Goal: Task Accomplishment & Management: Use online tool/utility

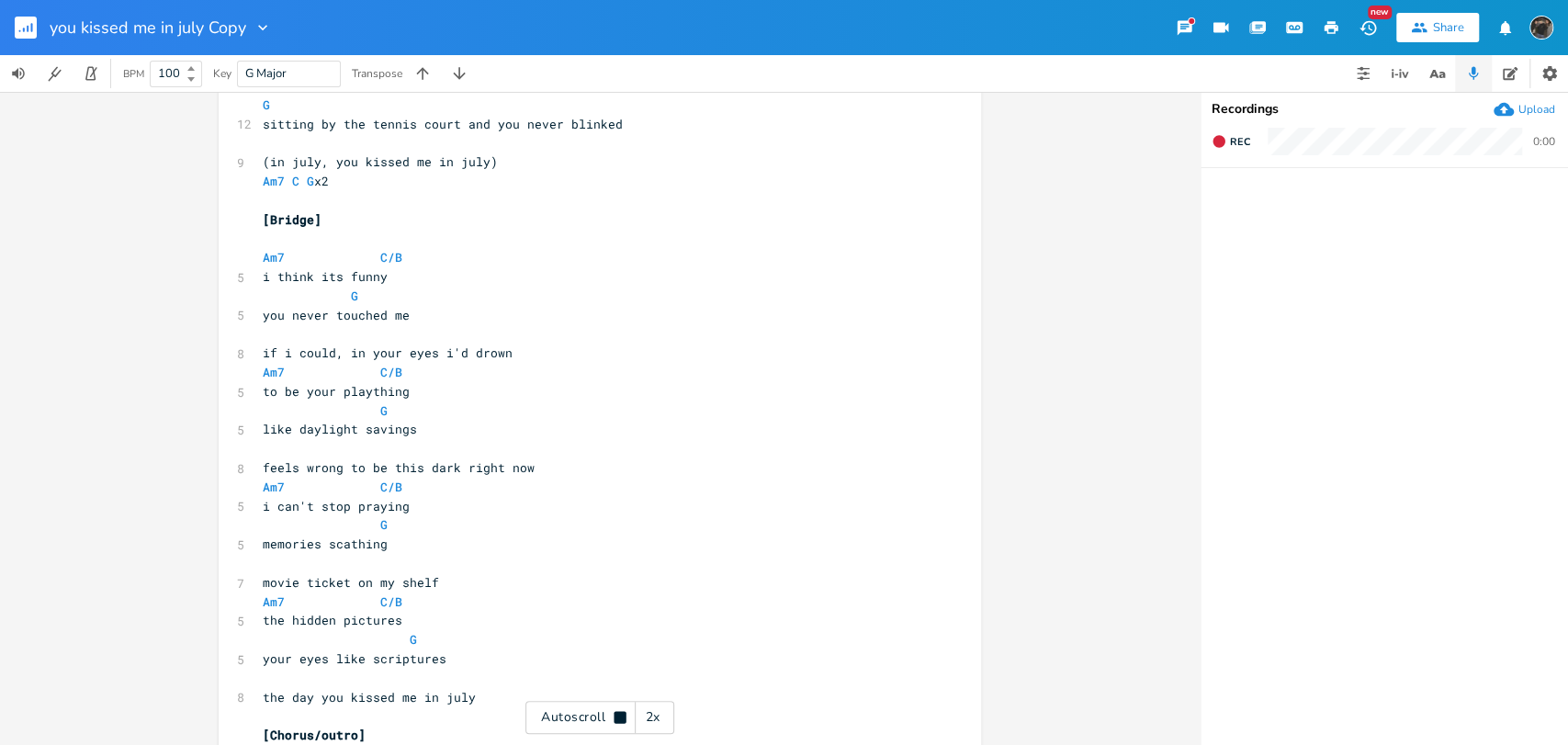
scroll to position [806, 0]
click at [623, 722] on icon at bounding box center [620, 717] width 12 height 12
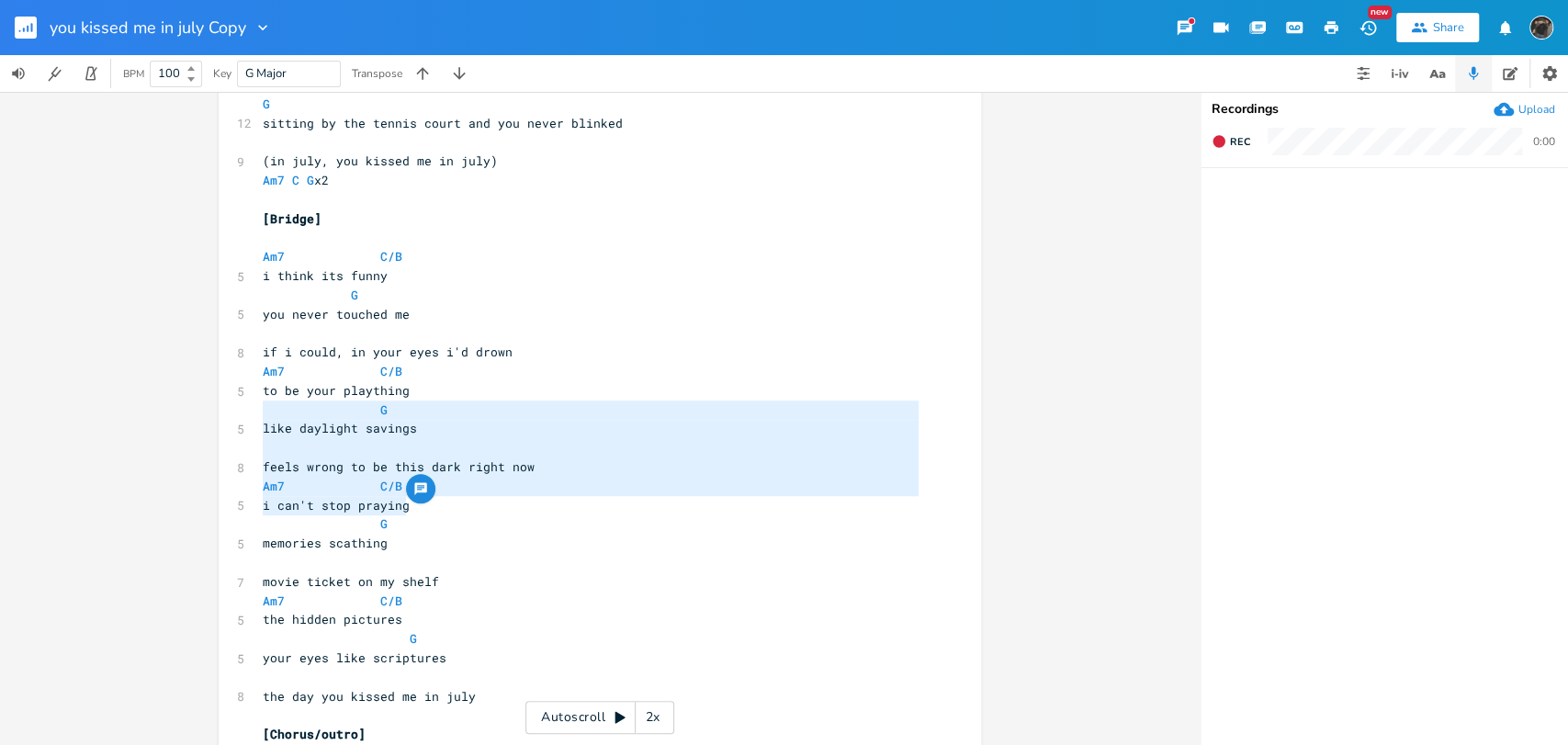
drag, startPoint x: 442, startPoint y: 504, endPoint x: 259, endPoint y: 413, distance: 204.4
click at [259, 413] on div "[Verse 1] capo 3 C 8 one thirty five december night Em C 13 standing in my hall…" at bounding box center [591, 152] width 663 height 1644
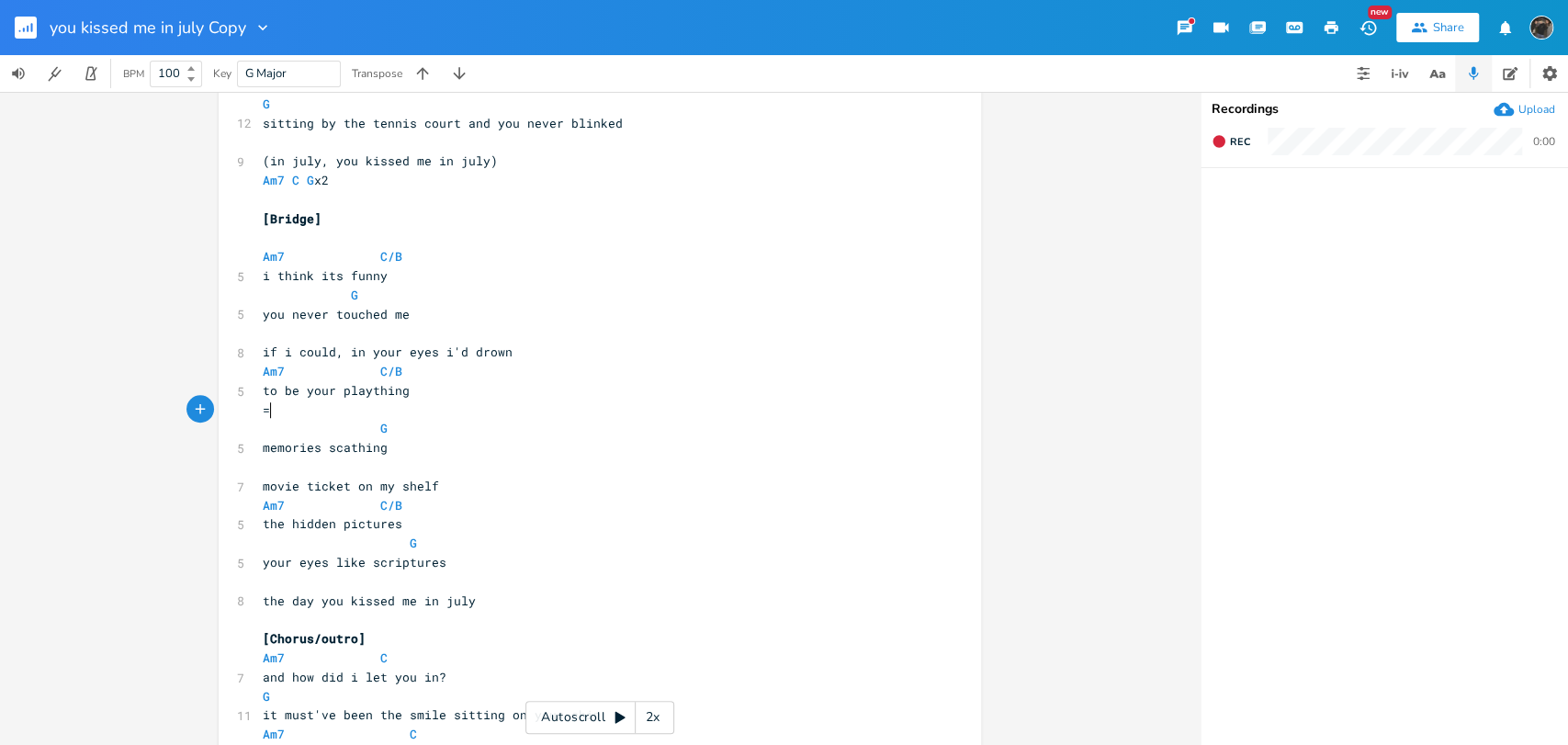
type textarea "=="
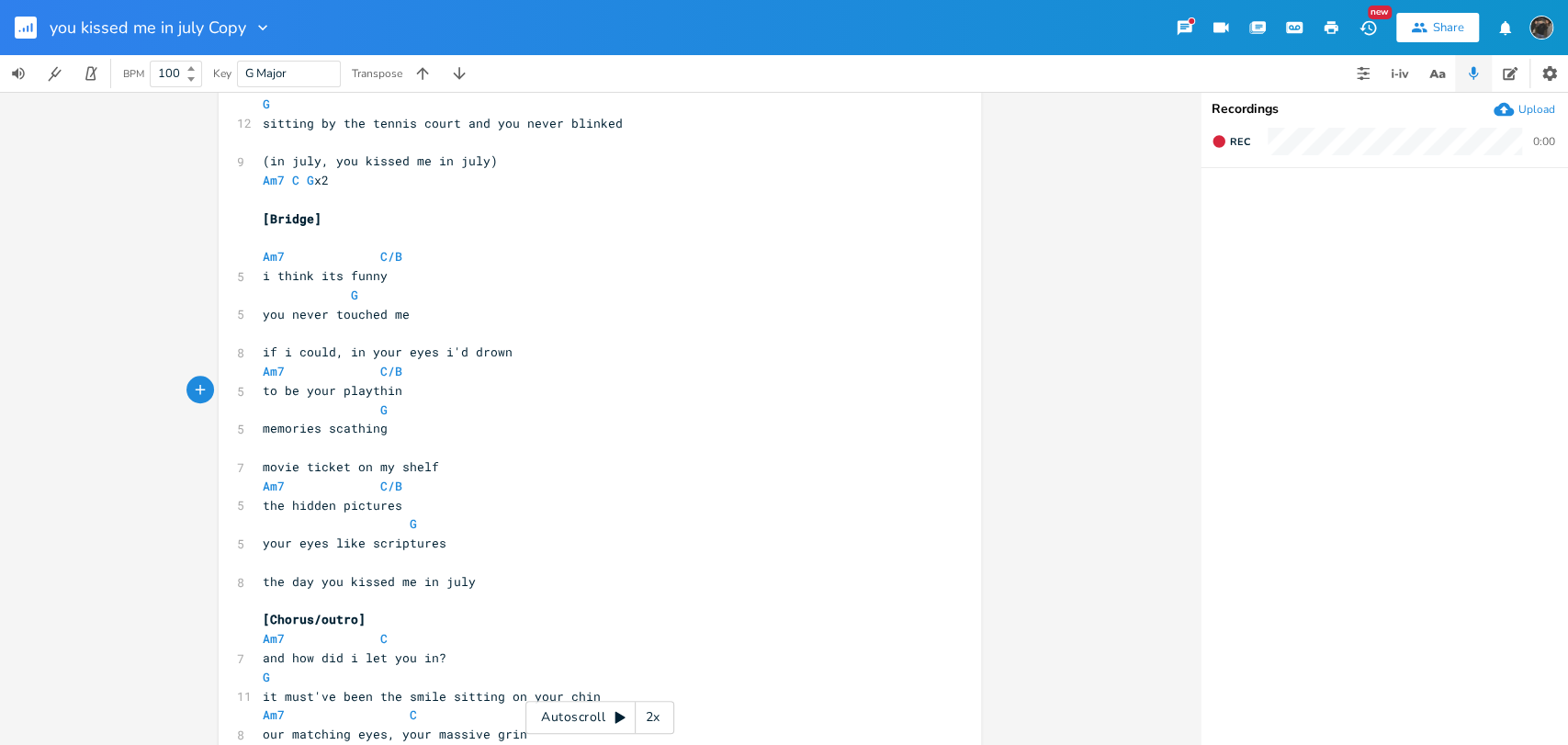
type textarea "g"
drag, startPoint x: 428, startPoint y: 350, endPoint x: 403, endPoint y: 357, distance: 26.0
click at [403, 357] on span "if i could, in your eyes i'd drown" at bounding box center [387, 352] width 250 height 17
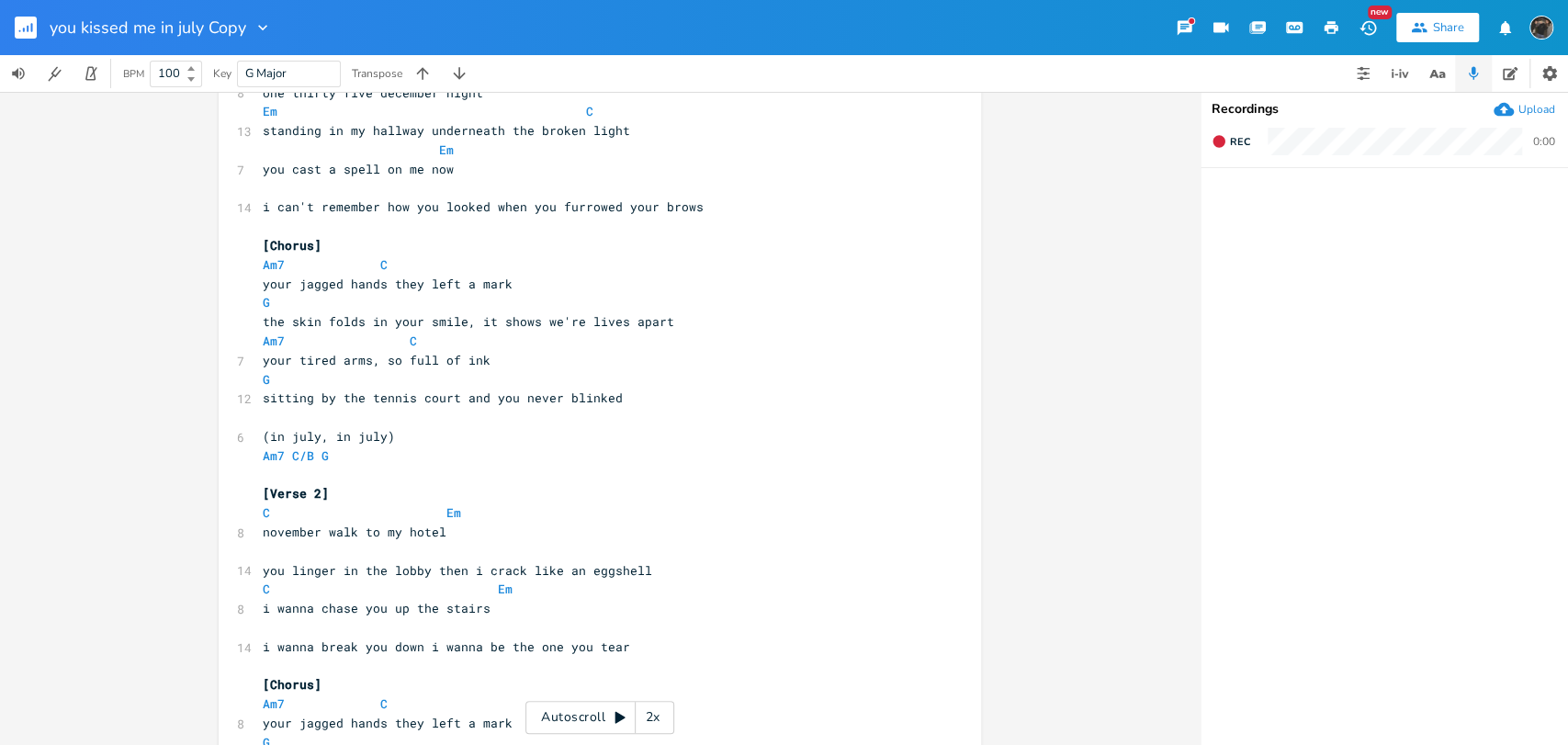
scroll to position [0, 0]
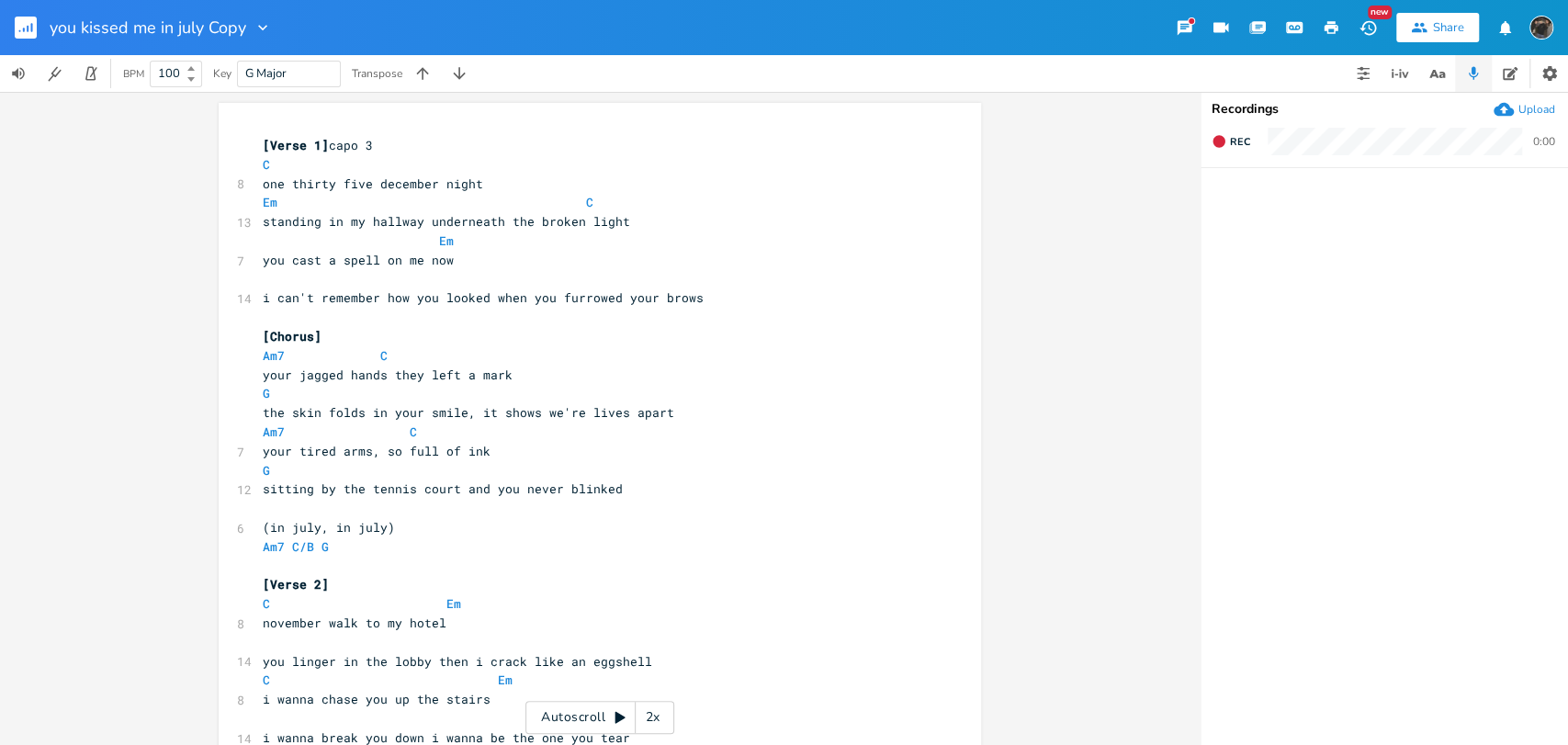
type textarea "hands"
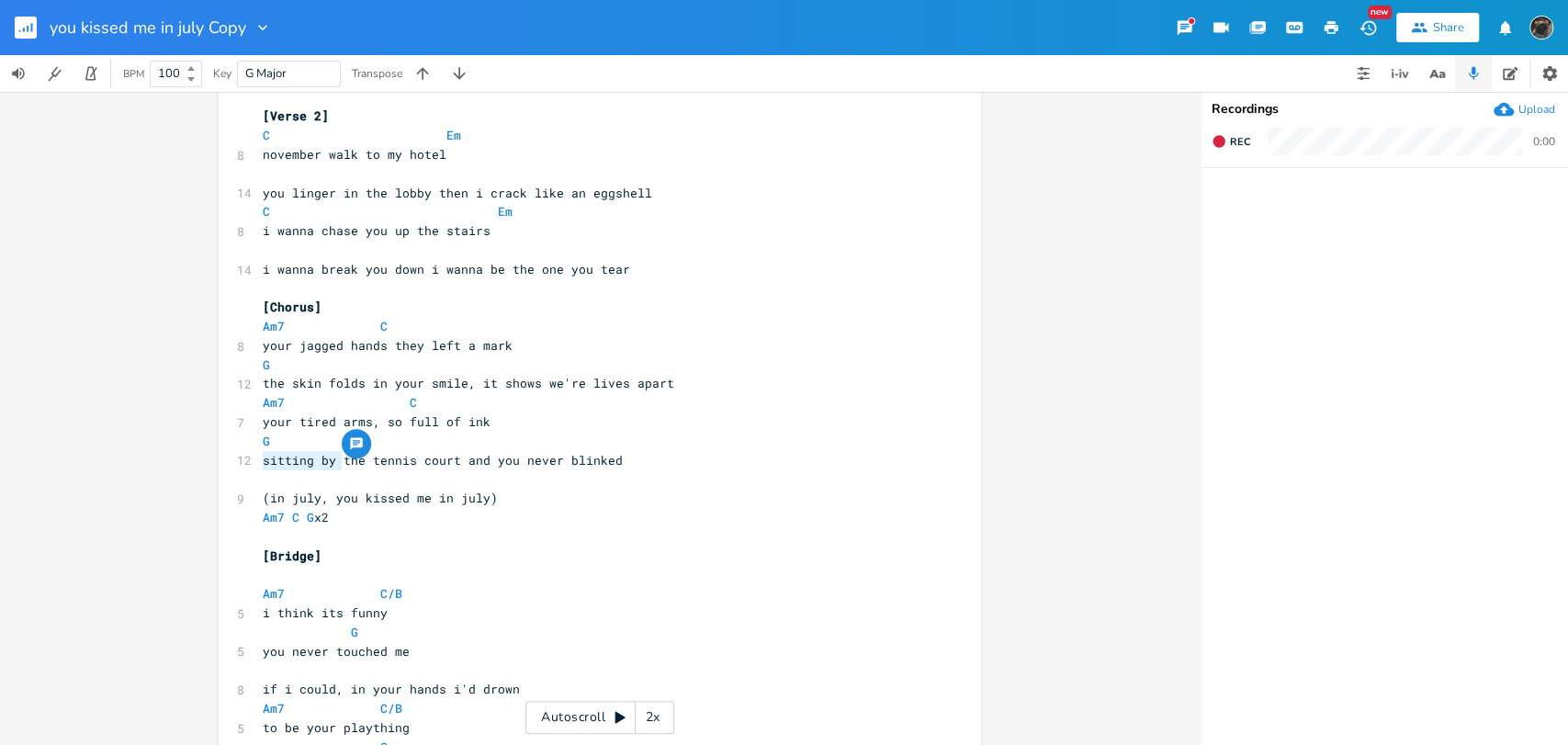
drag, startPoint x: 336, startPoint y: 456, endPoint x: 243, endPoint y: 465, distance: 93.4
click at [259, 465] on div "12 sitting by the tennis court and you never blinked" at bounding box center [591, 460] width 663 height 20
type textarea "at the fence of"
type textarea "at the fence of the tennis court and you never blinked"
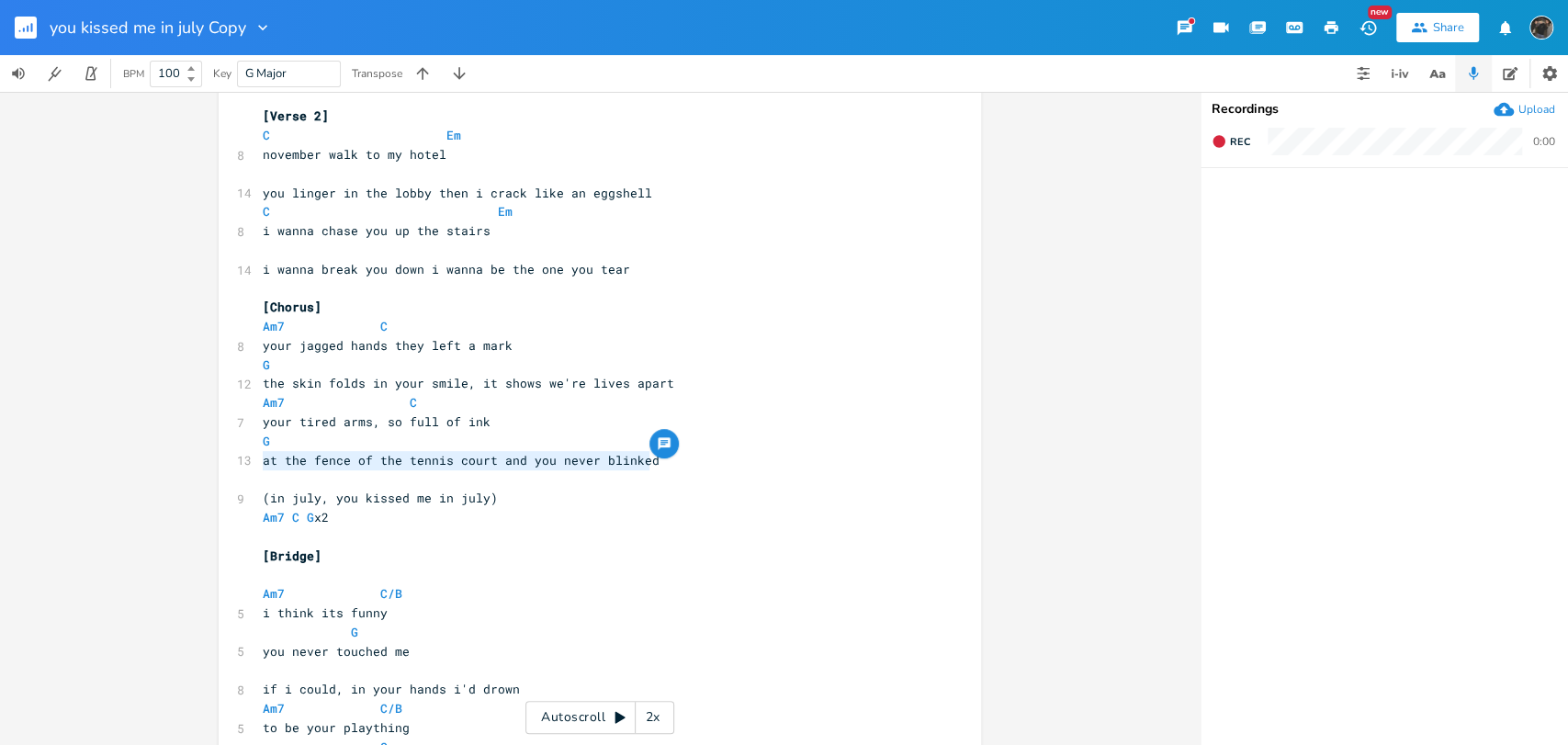
drag, startPoint x: 682, startPoint y: 455, endPoint x: 258, endPoint y: 462, distance: 424.1
click at [259, 462] on pre "at the fence of the tennis court and you never blinked" at bounding box center [591, 460] width 663 height 20
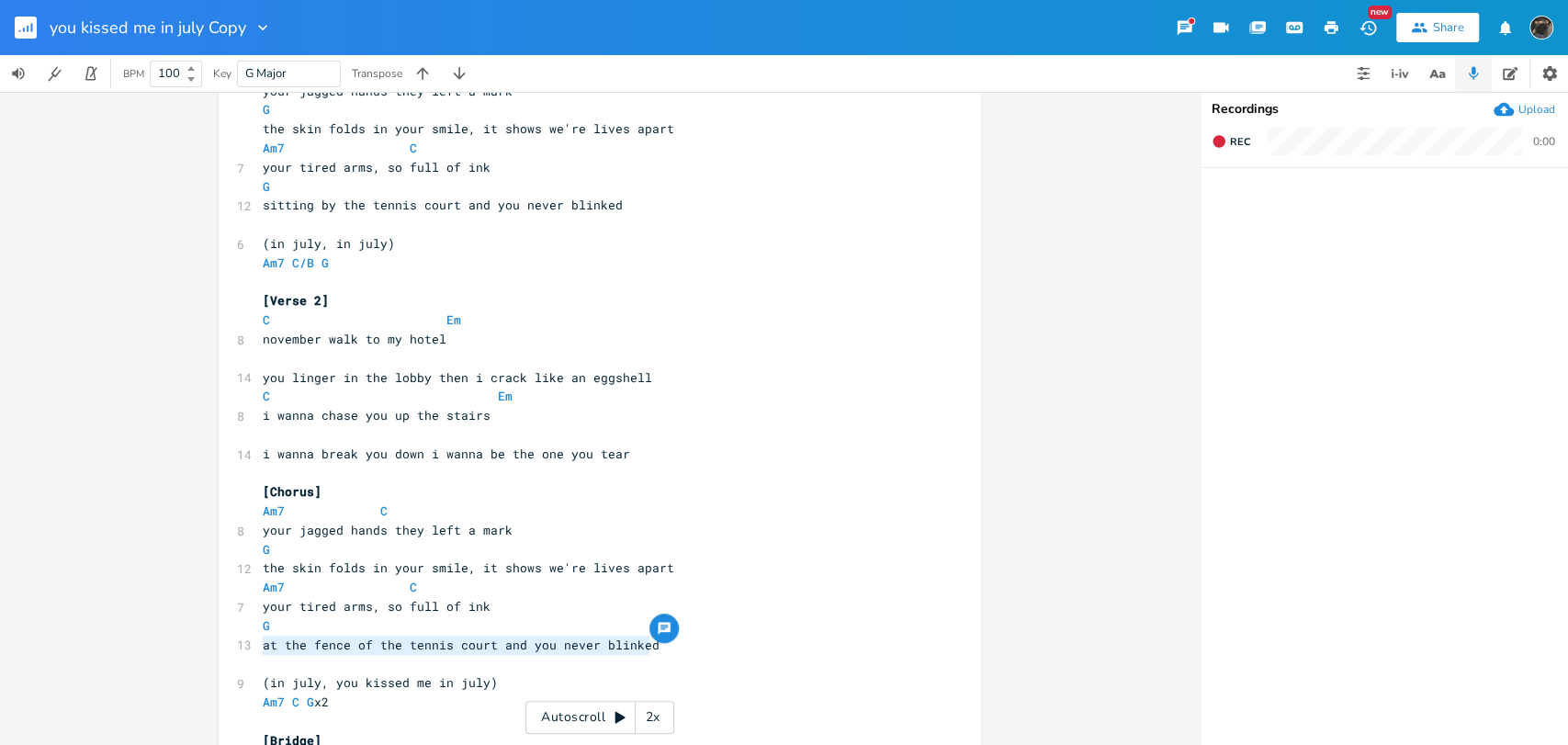
scroll to position [162, 0]
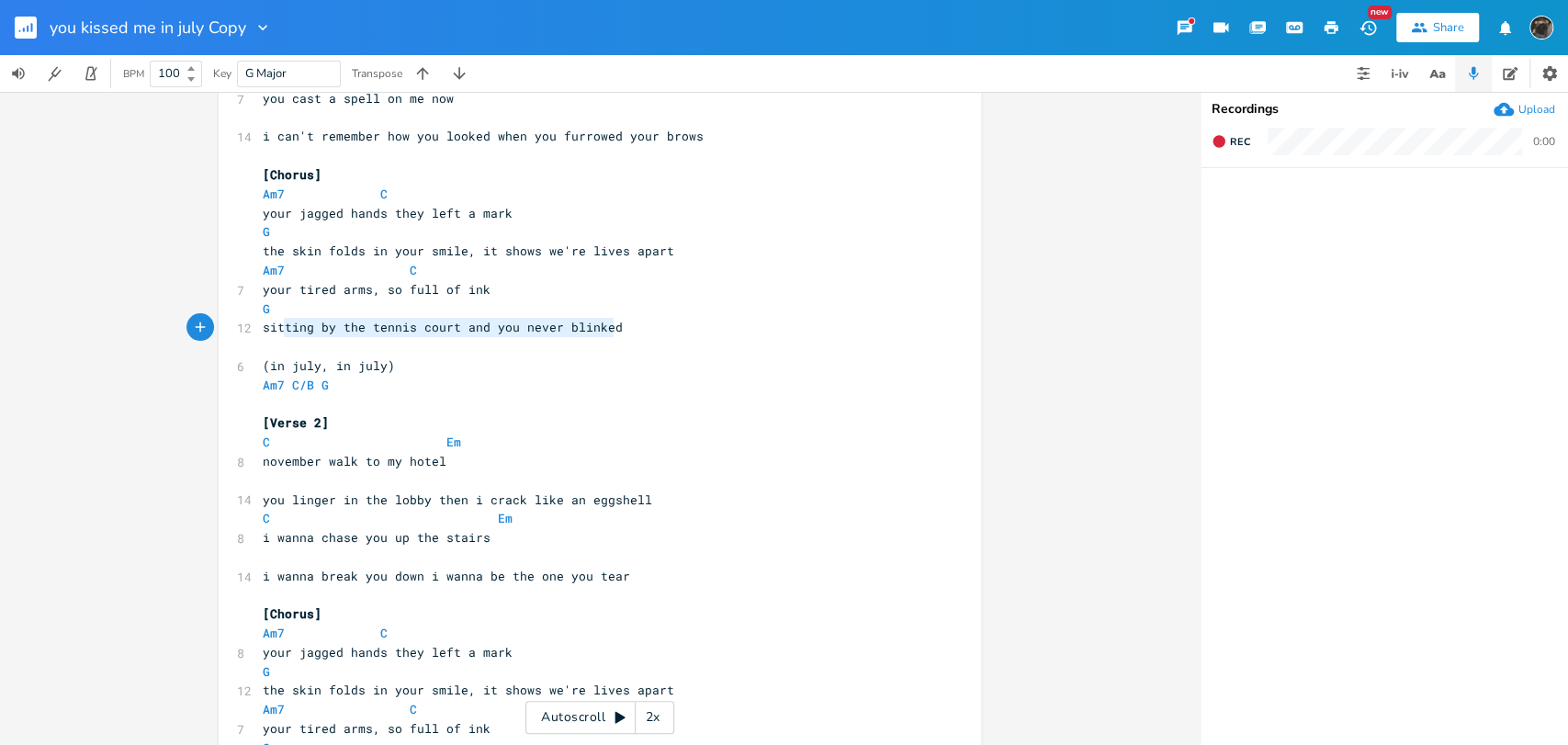
type textarea "sitting by the tennis court and you never blinked"
drag, startPoint x: 634, startPoint y: 331, endPoint x: 253, endPoint y: 325, distance: 381.0
click at [259, 325] on pre "sitting by the tennis court and you never blinked" at bounding box center [591, 327] width 663 height 20
paste textarea
click at [522, 508] on pre "you linger in the lobby then i crack like an eggshell" at bounding box center [591, 500] width 663 height 20
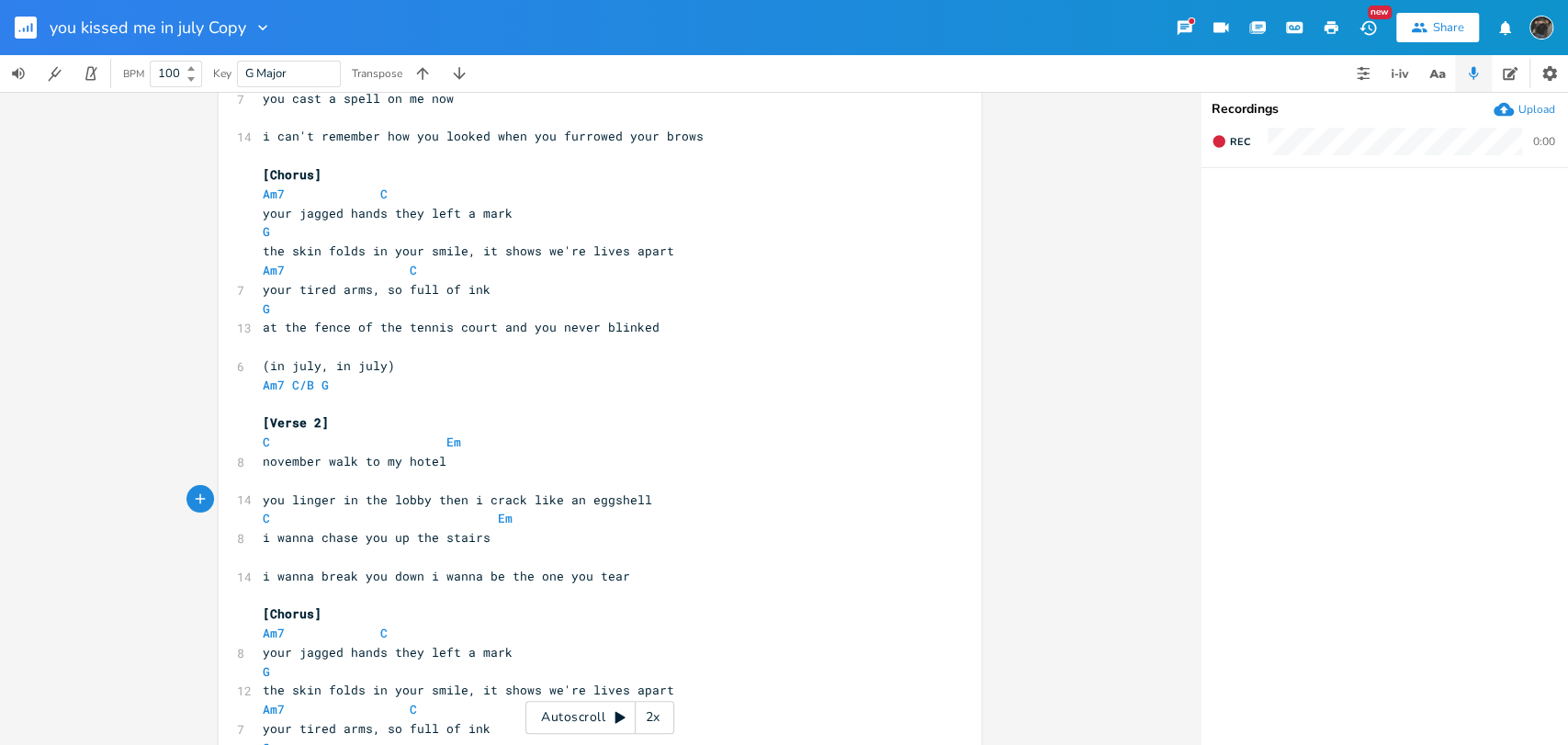
scroll to position [0, 0]
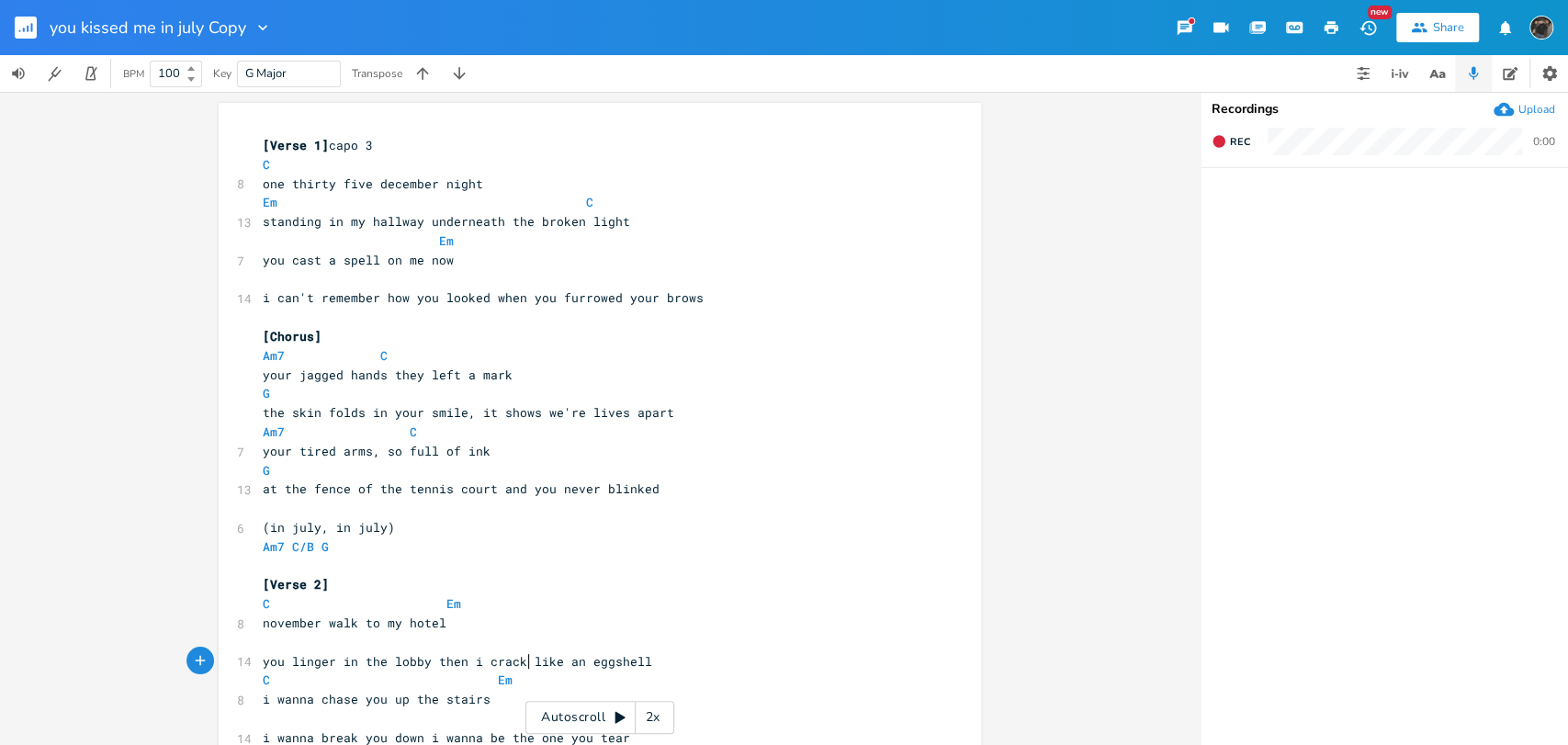
click at [610, 715] on div "Autoscroll 2x" at bounding box center [599, 717] width 149 height 33
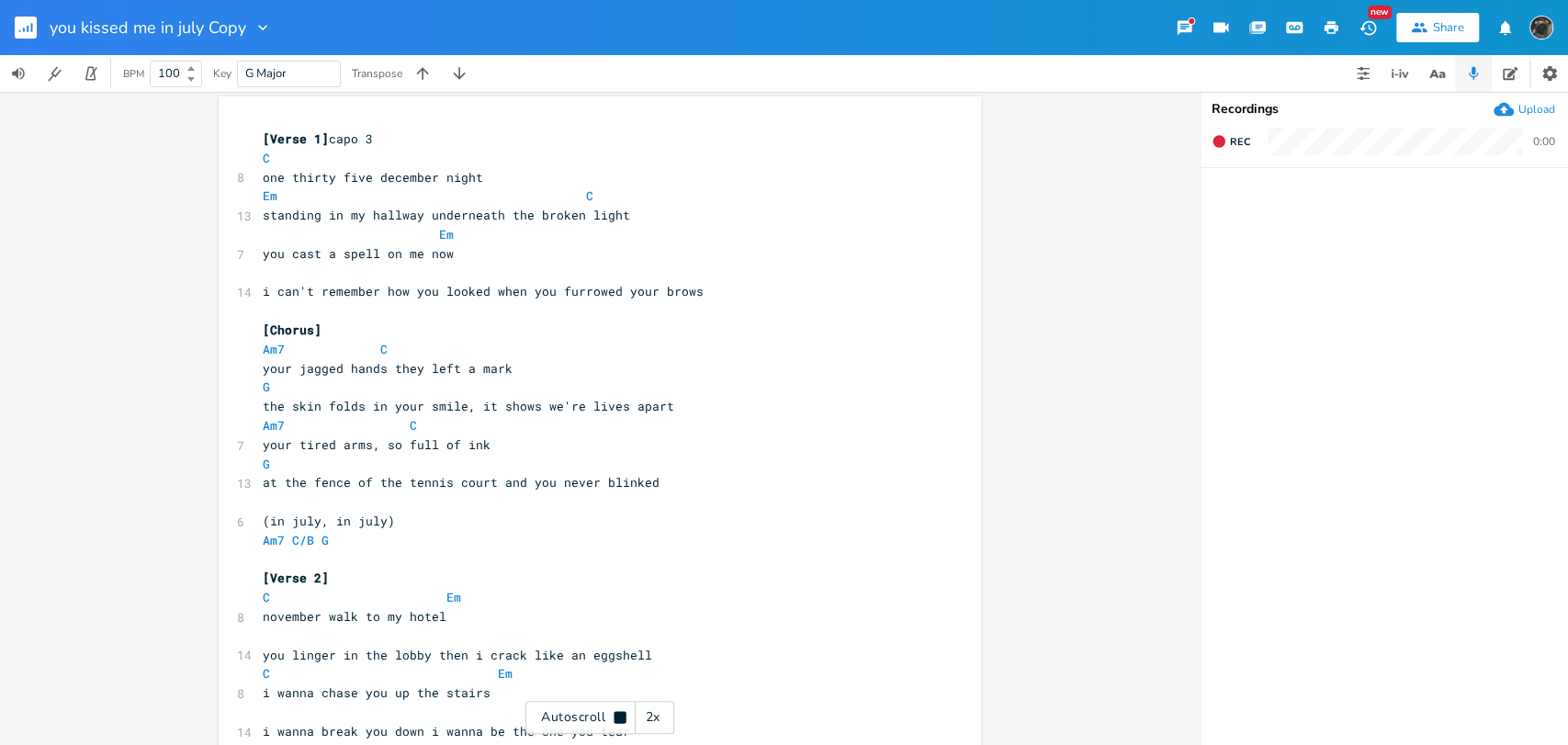
click at [586, 715] on div "Autoscroll 2x" at bounding box center [599, 717] width 149 height 33
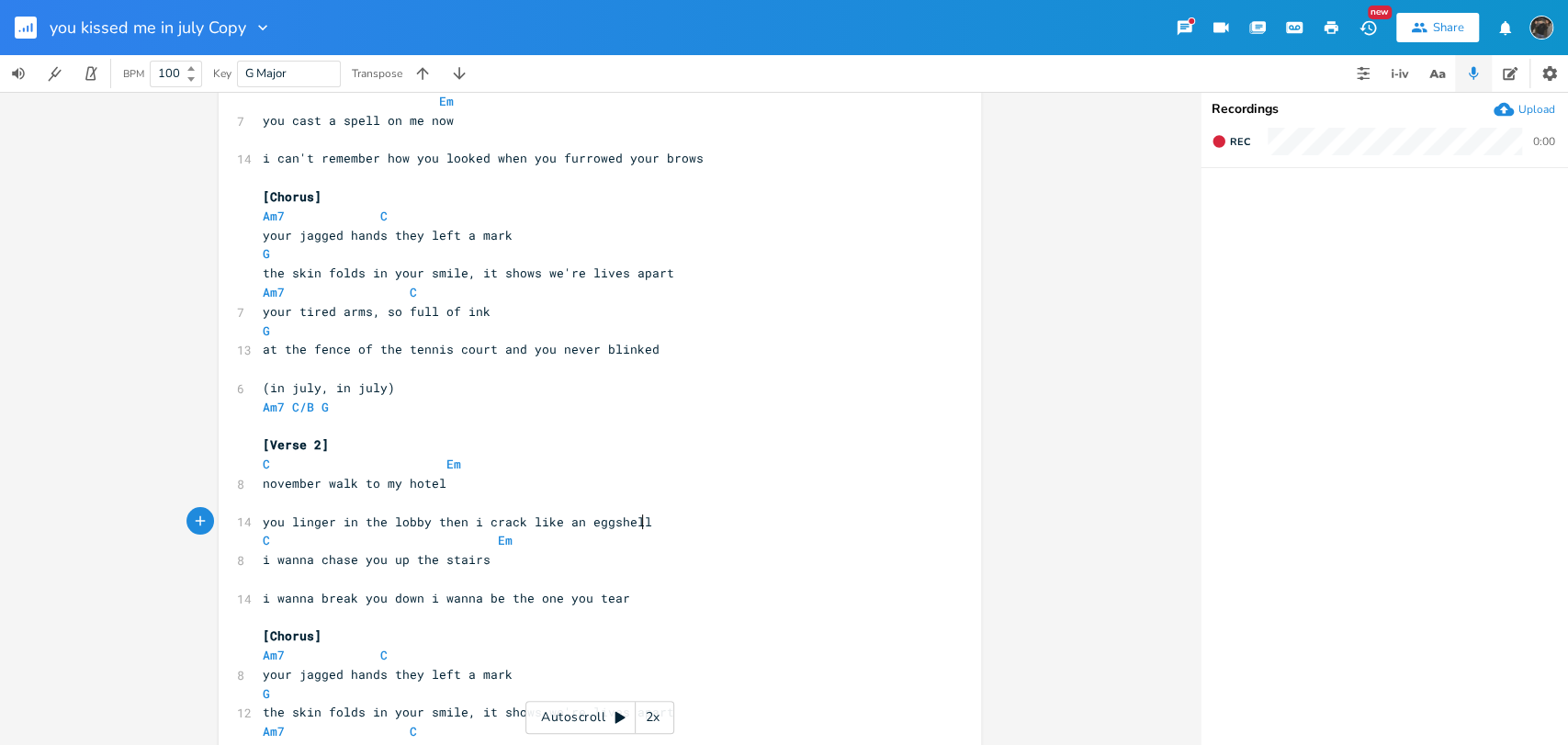
type textarea "ggshell"
drag, startPoint x: 640, startPoint y: 522, endPoint x: 587, endPoint y: 518, distance: 53.2
click at [587, 519] on pre "you linger in the lobby then i crack like an eggshell" at bounding box center [591, 522] width 663 height 20
click at [647, 529] on pre "you linger in the lobby then i crack like an eggshell" at bounding box center [591, 522] width 663 height 20
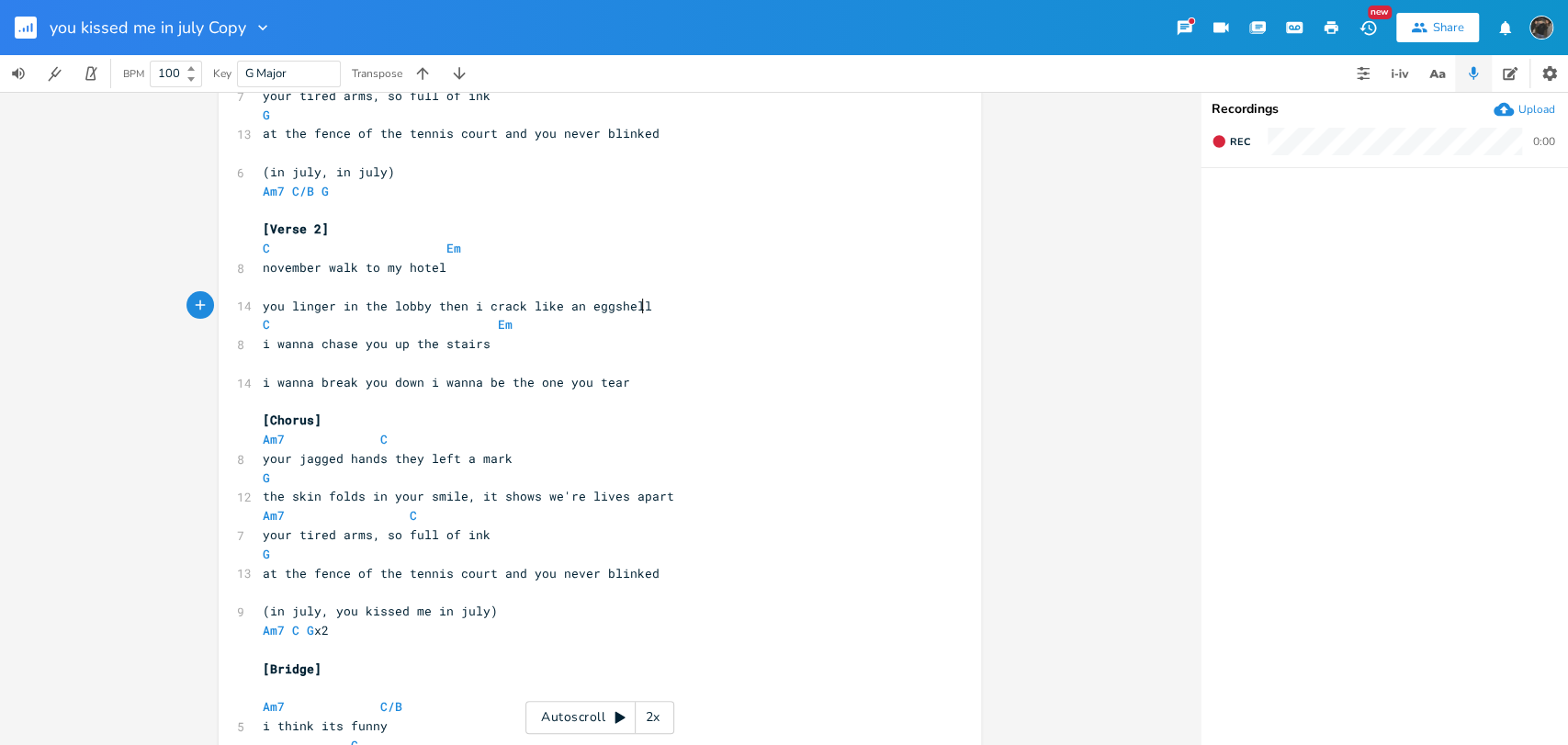
scroll to position [345, 0]
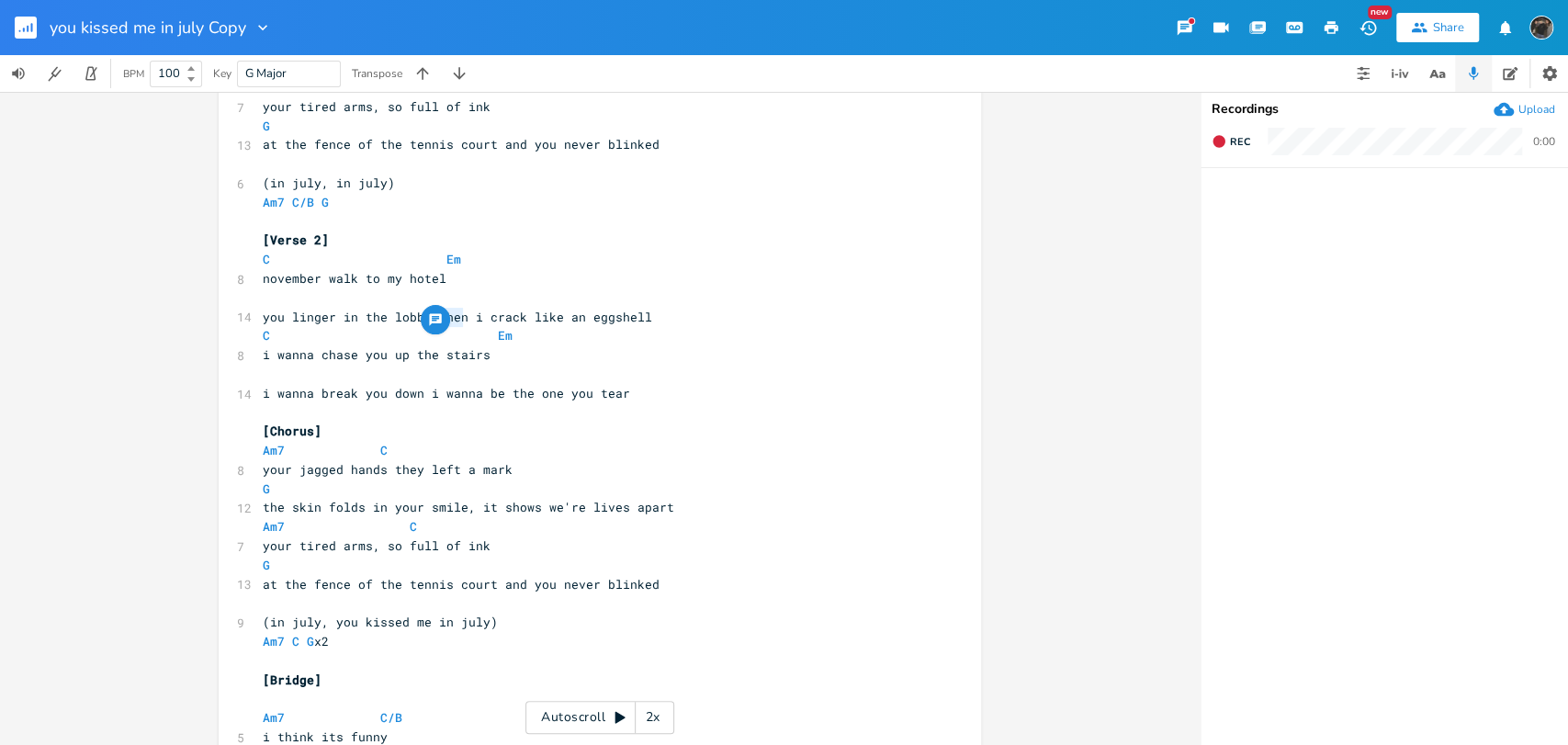
drag, startPoint x: 455, startPoint y: 319, endPoint x: 427, endPoint y: 324, distance: 28.4
click at [427, 324] on pre "you linger in the lobby then i crack like an eggshell" at bounding box center [591, 318] width 663 height 20
type textarea "and"
click at [0, 171] on div "x [Verse 1] capo 3 C 8 one thirty five december night Em C 13 standing in my ha…" at bounding box center [599, 418] width 1200 height 653
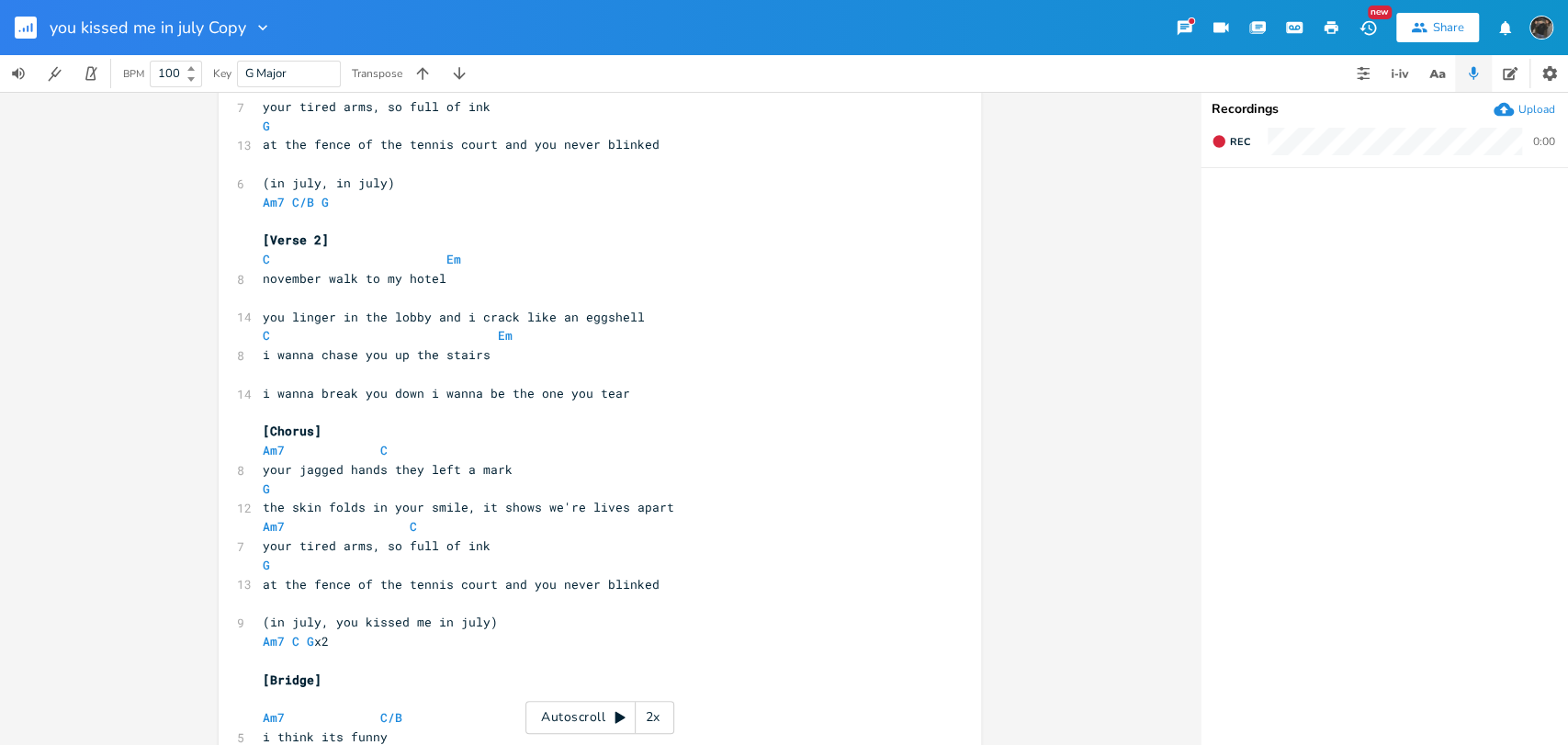
click at [21, 26] on rect "button" at bounding box center [26, 28] width 22 height 22
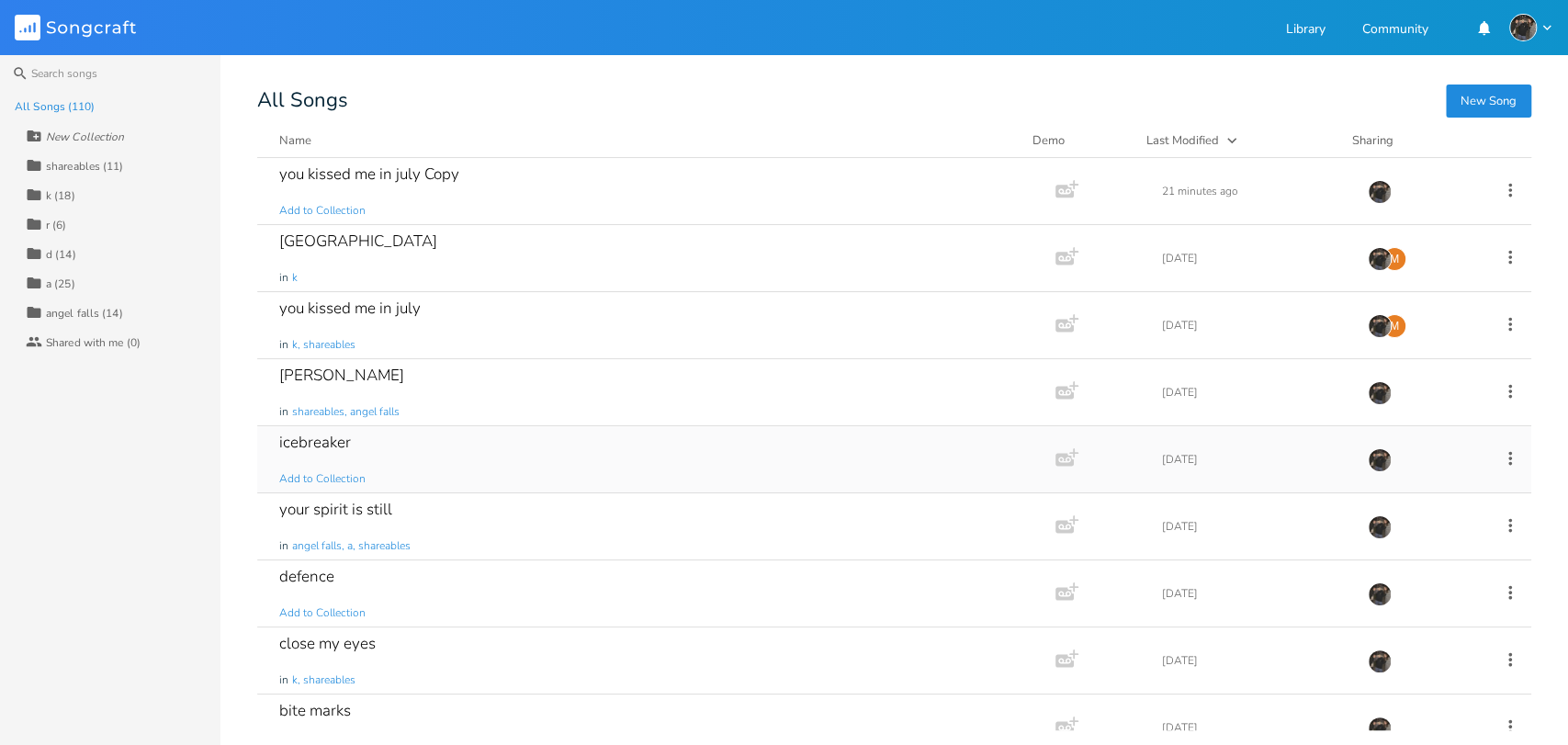
click at [500, 437] on div "icebreaker Add to Collection" at bounding box center [652, 459] width 747 height 67
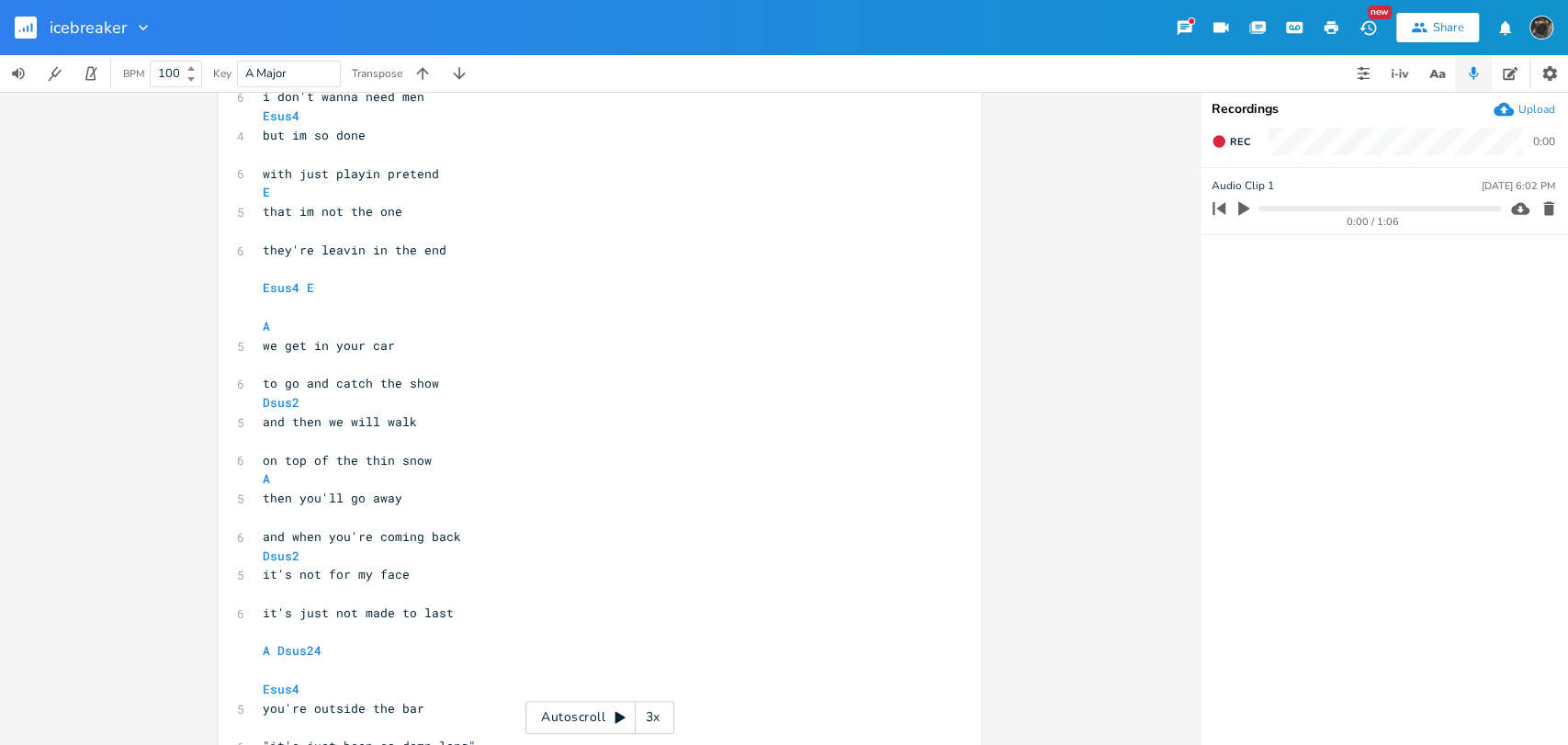
scroll to position [204, 0]
click at [1091, 578] on div "xxxxxxxxxx [Verse 1] Esus4 4 i know its wrong ​ 5 being here again E 5 its just…" at bounding box center [599, 418] width 1200 height 653
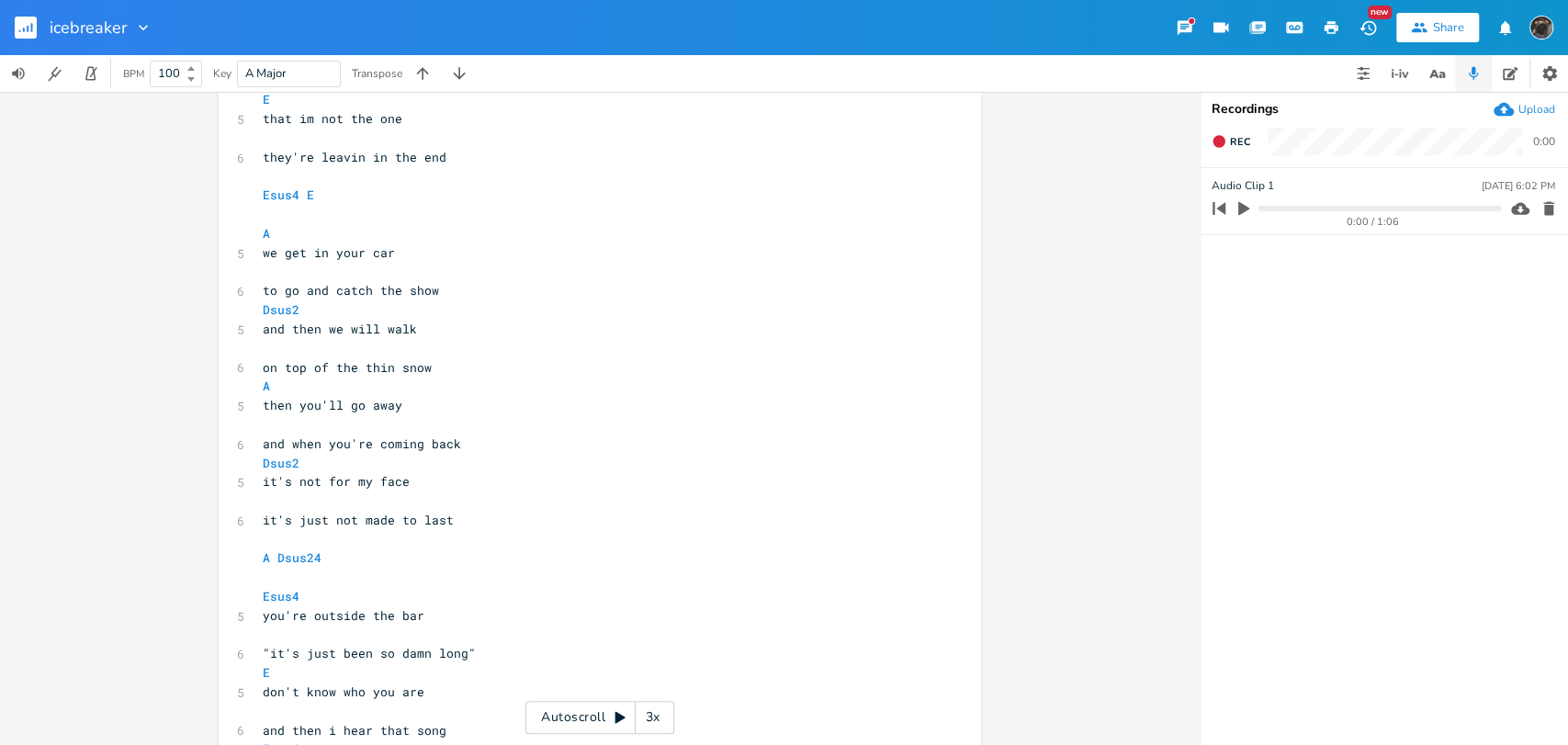
scroll to position [309, 0]
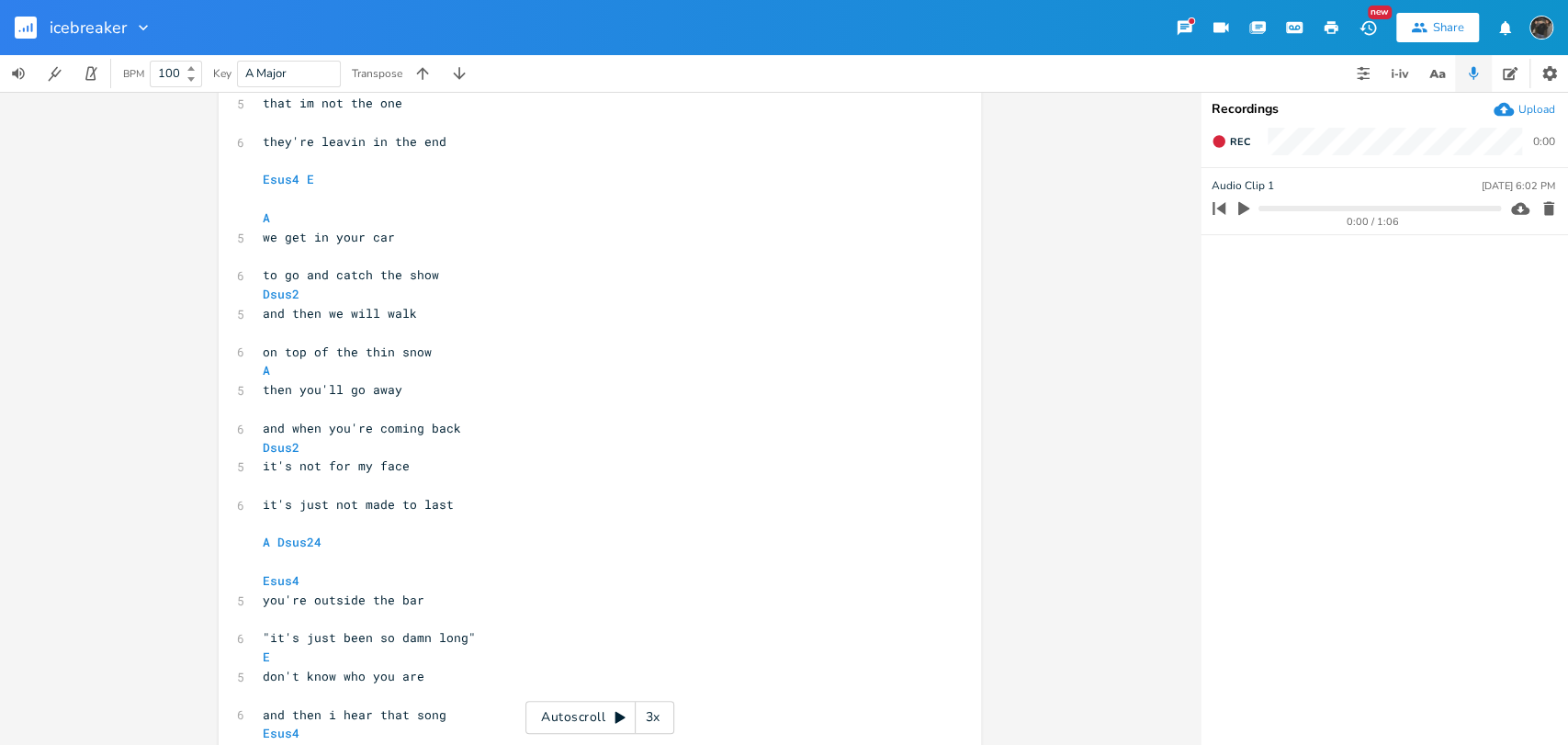
click at [17, 17] on rect "button" at bounding box center [26, 28] width 22 height 22
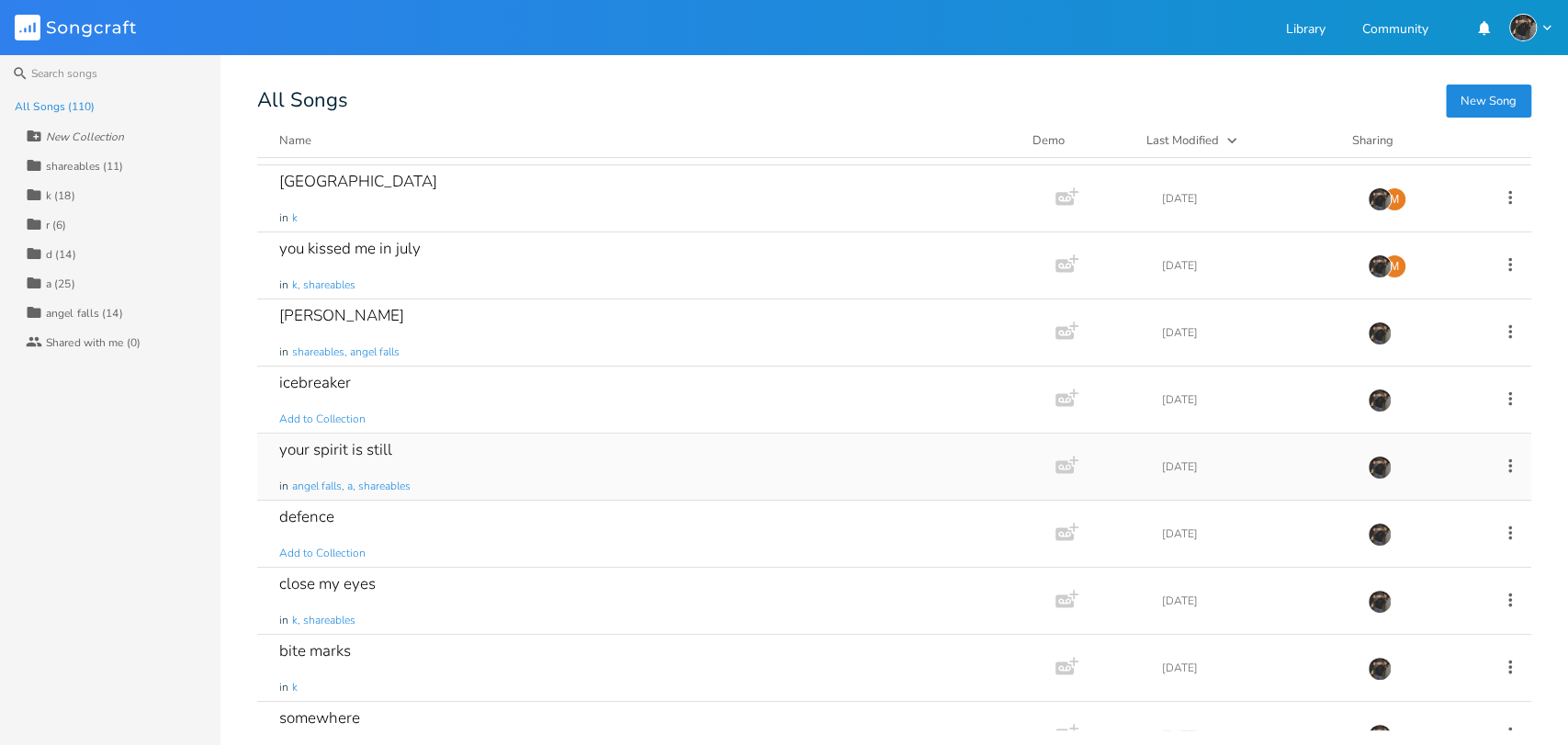
scroll to position [306, 0]
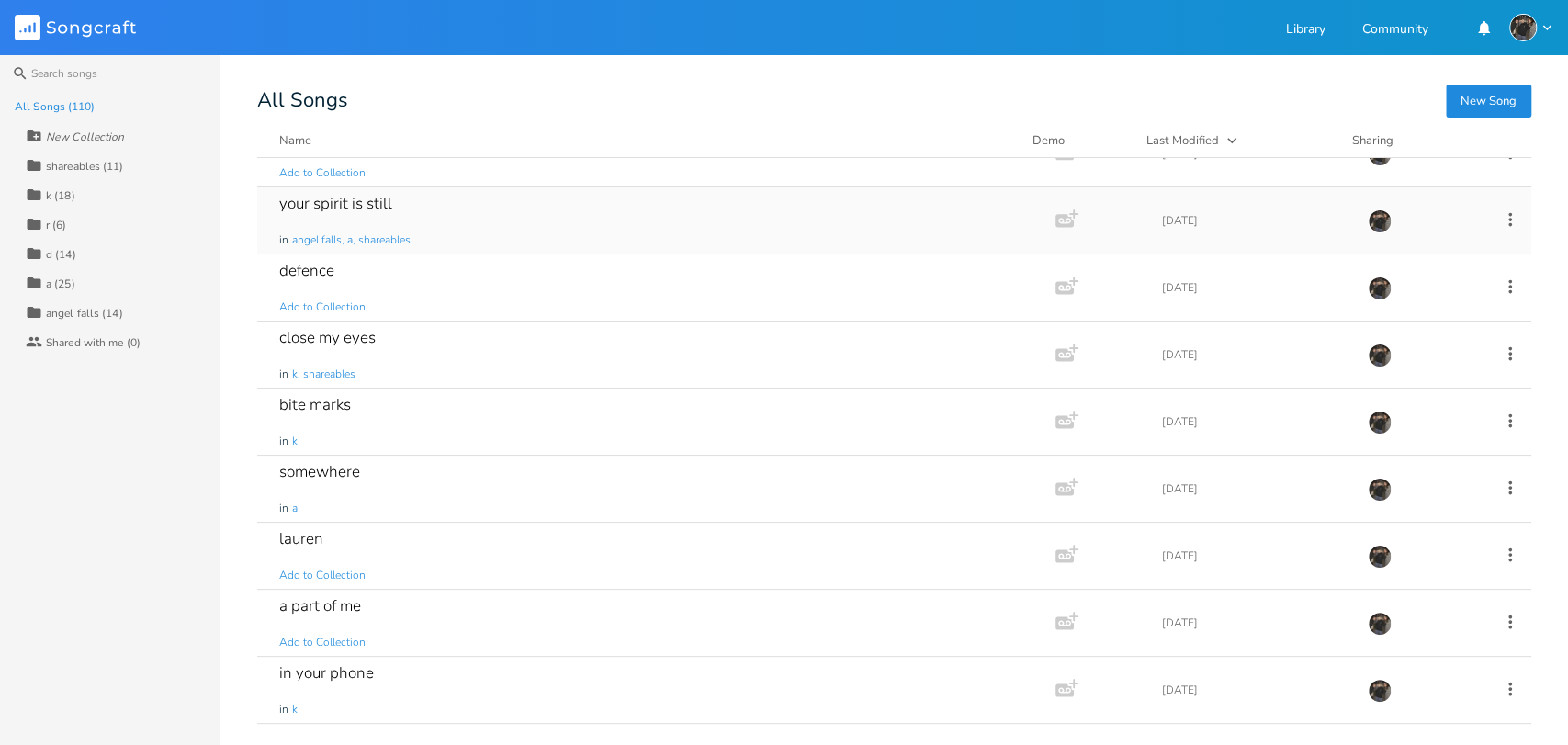
click at [613, 210] on div "your spirit is still in angel falls, a, shareables" at bounding box center [652, 220] width 747 height 67
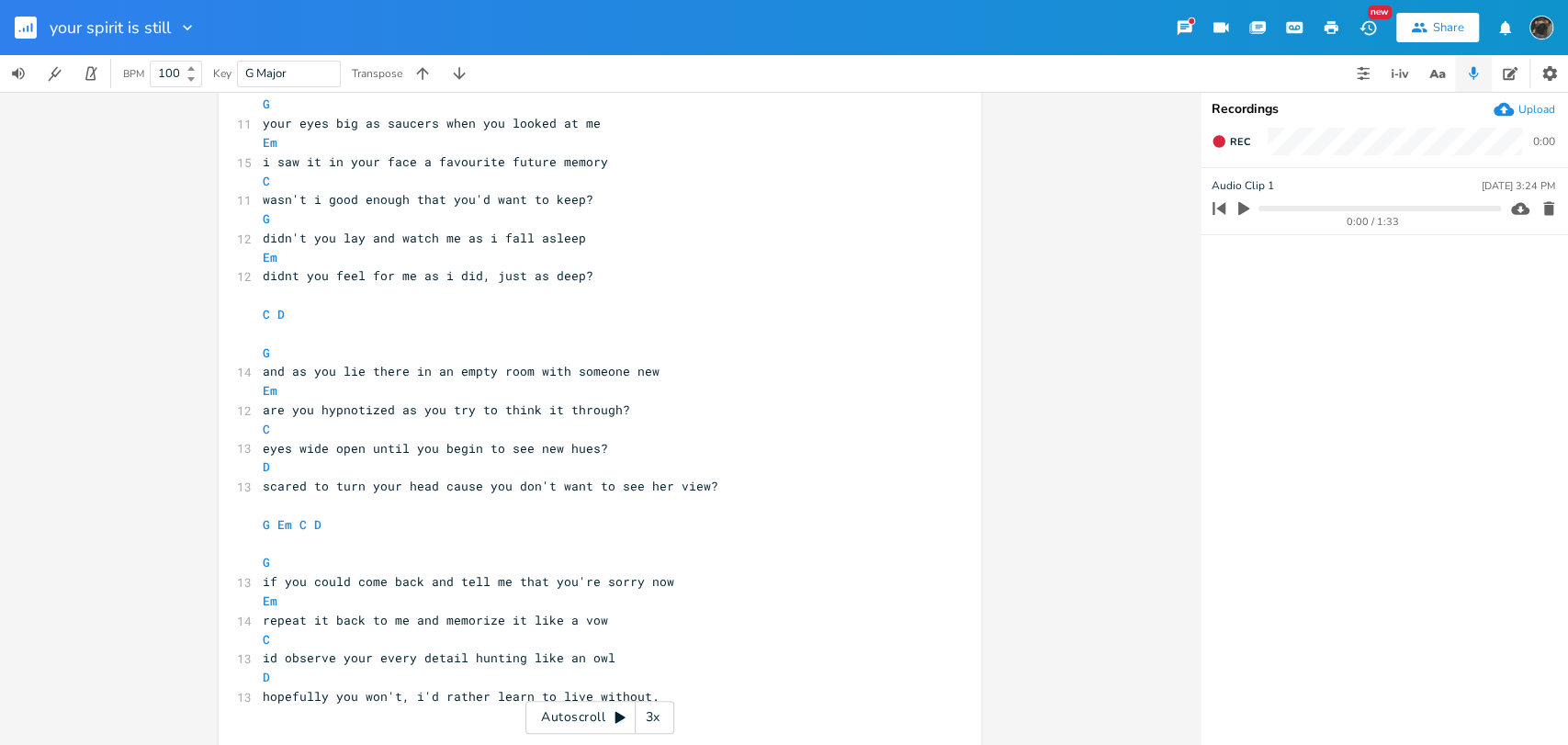
scroll to position [633, 0]
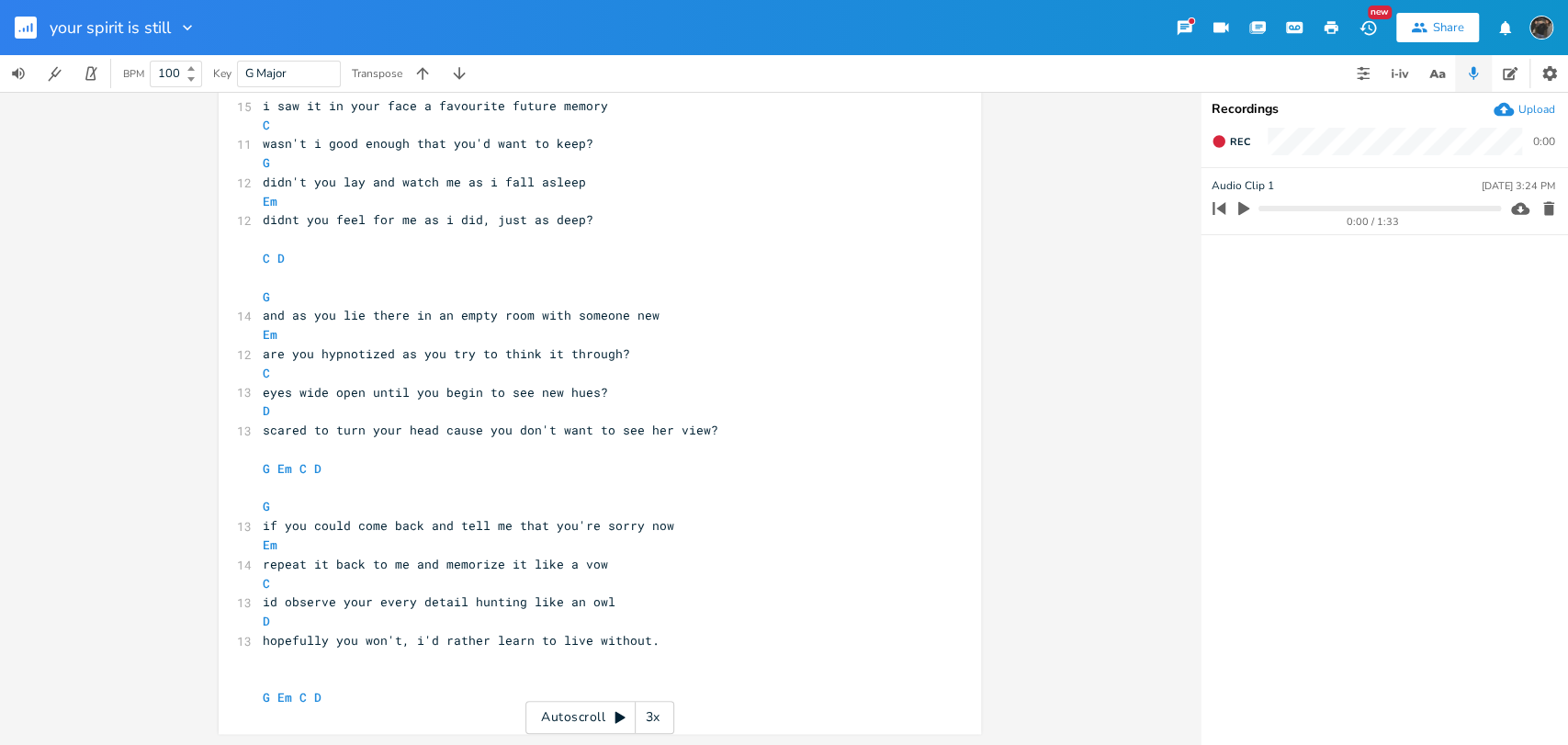
click at [19, 25] on rect "button" at bounding box center [26, 28] width 22 height 22
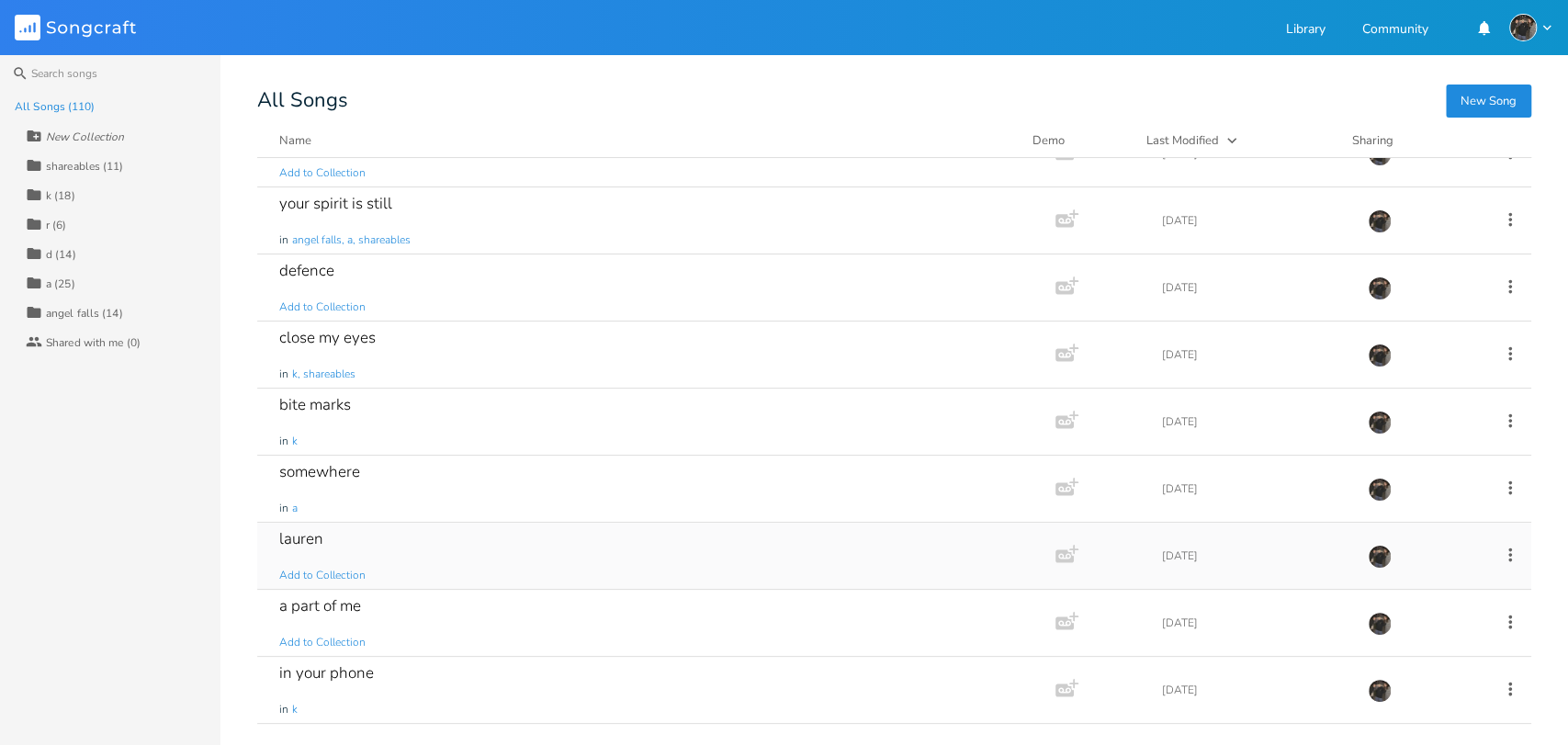
scroll to position [408, 0]
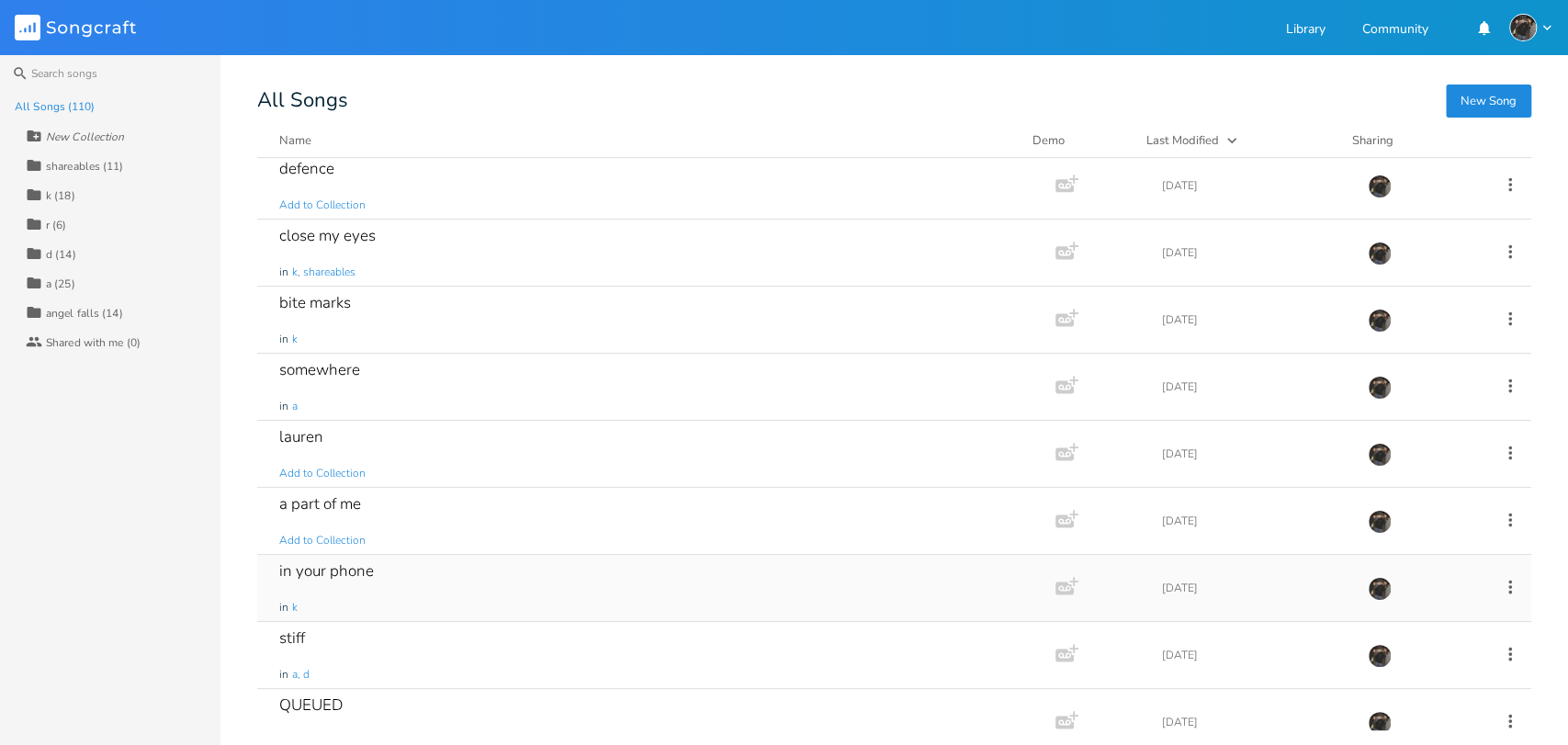
click at [552, 575] on div "in your phone in k" at bounding box center [652, 588] width 747 height 67
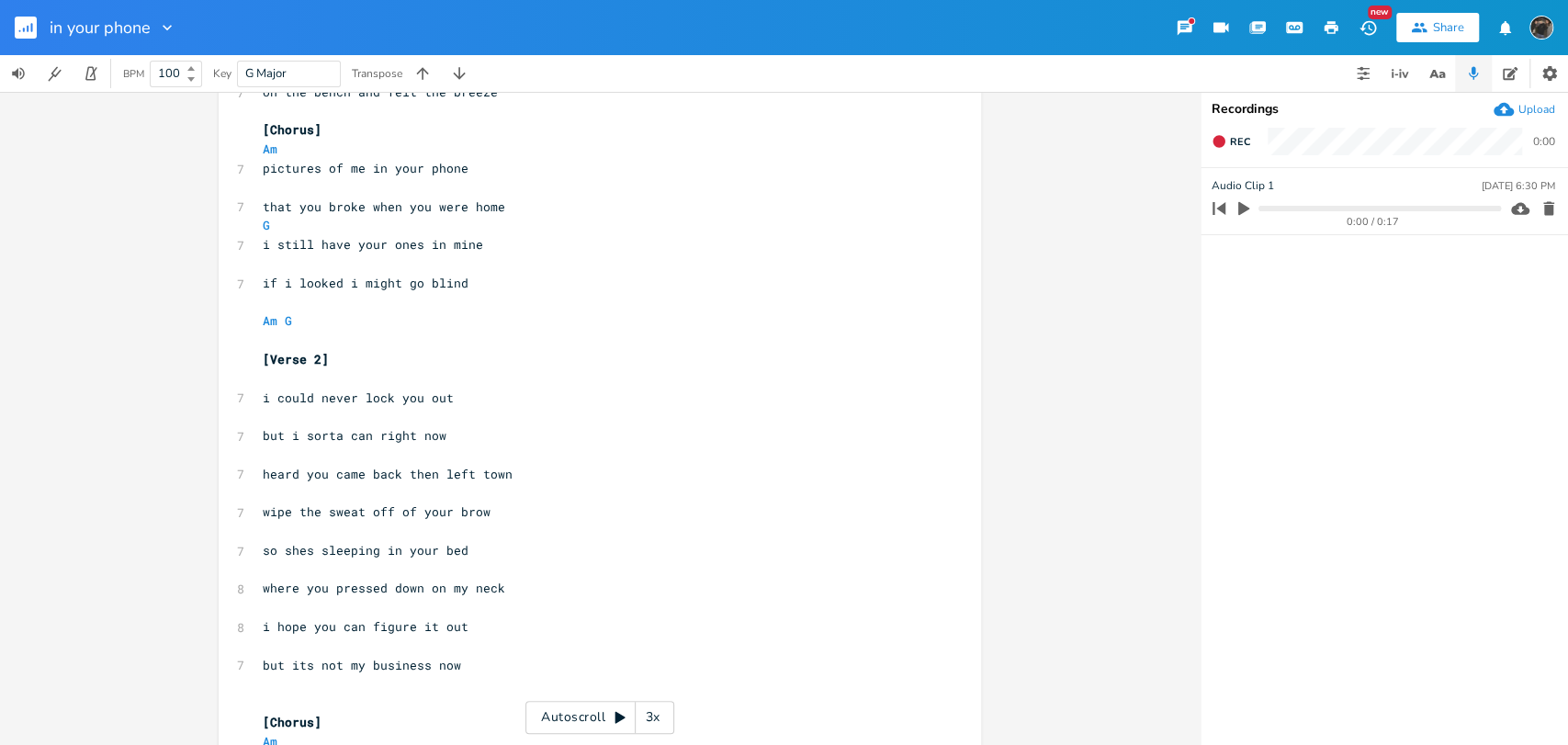
scroll to position [689, 0]
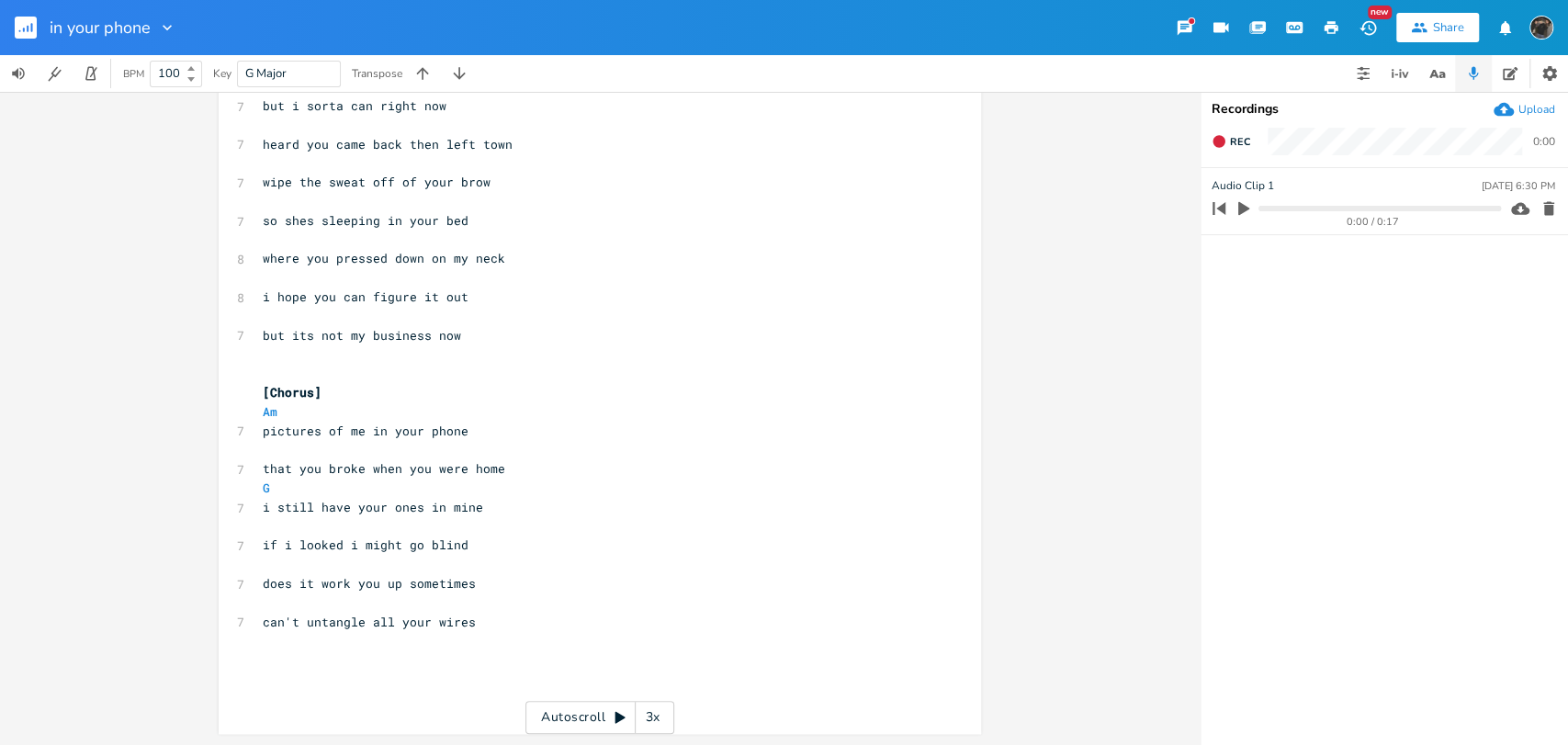
click at [17, 31] on rect "button" at bounding box center [26, 28] width 22 height 22
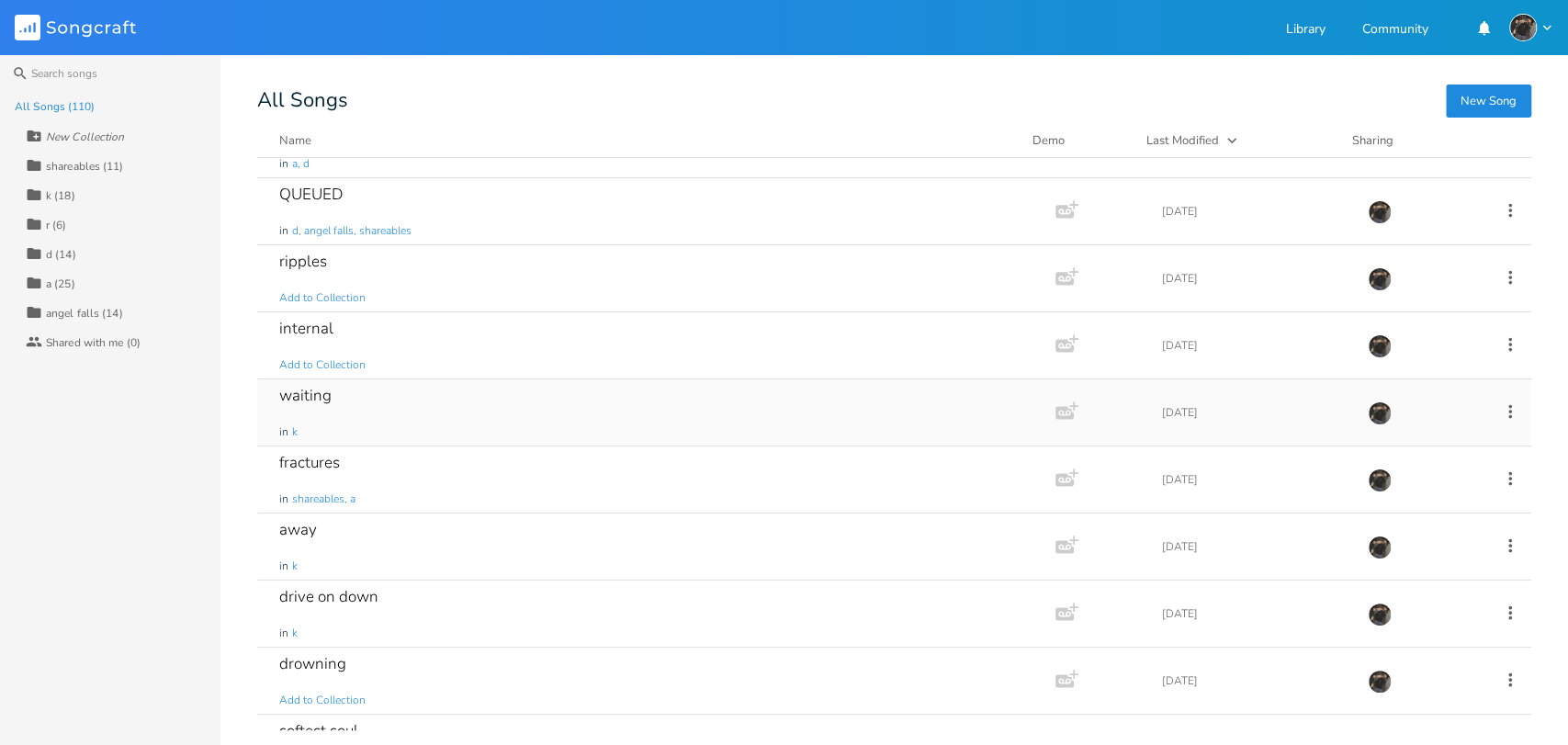
scroll to position [1021, 0]
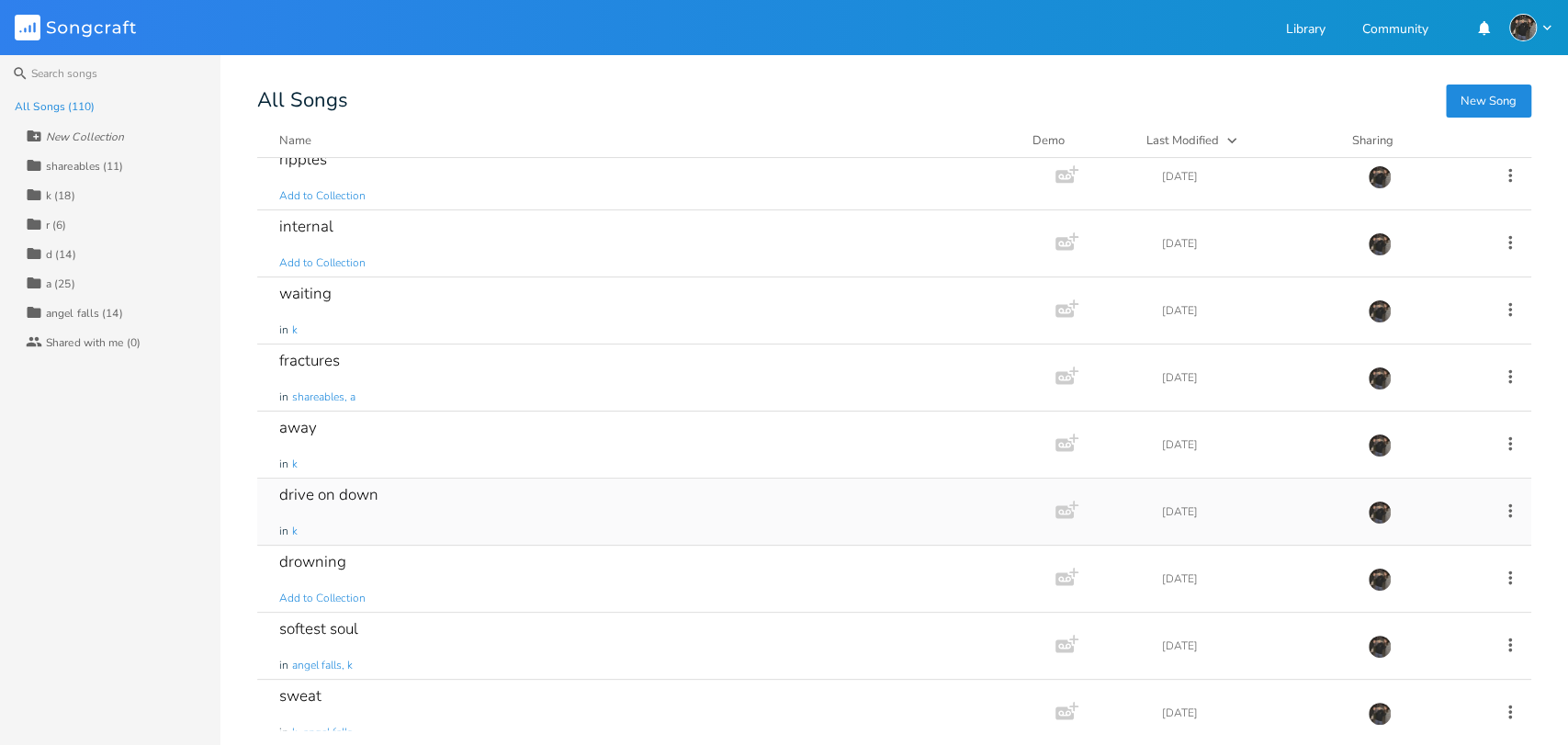
click at [467, 498] on div "drive on down in k" at bounding box center [652, 512] width 747 height 67
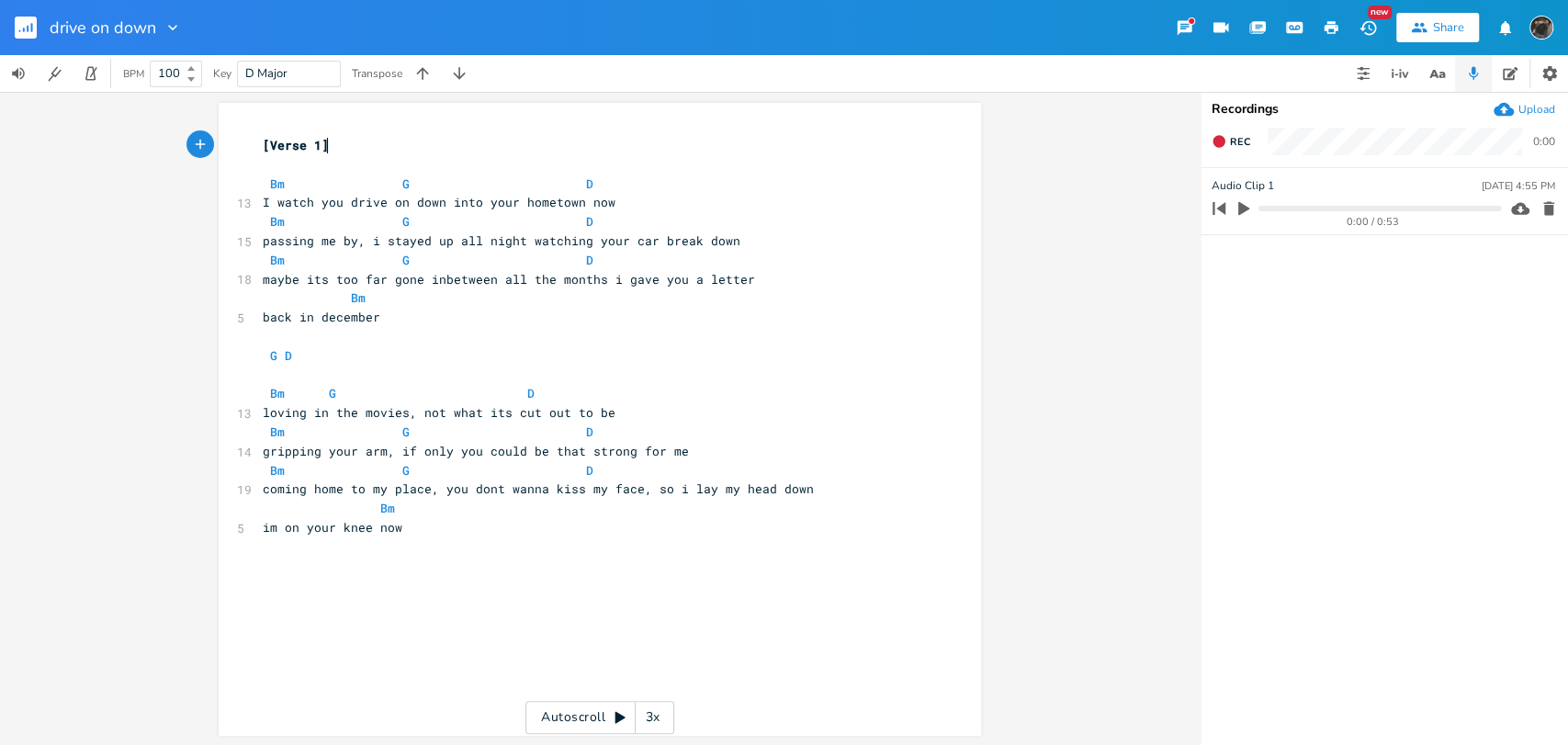
click at [17, 21] on rect "button" at bounding box center [26, 28] width 22 height 22
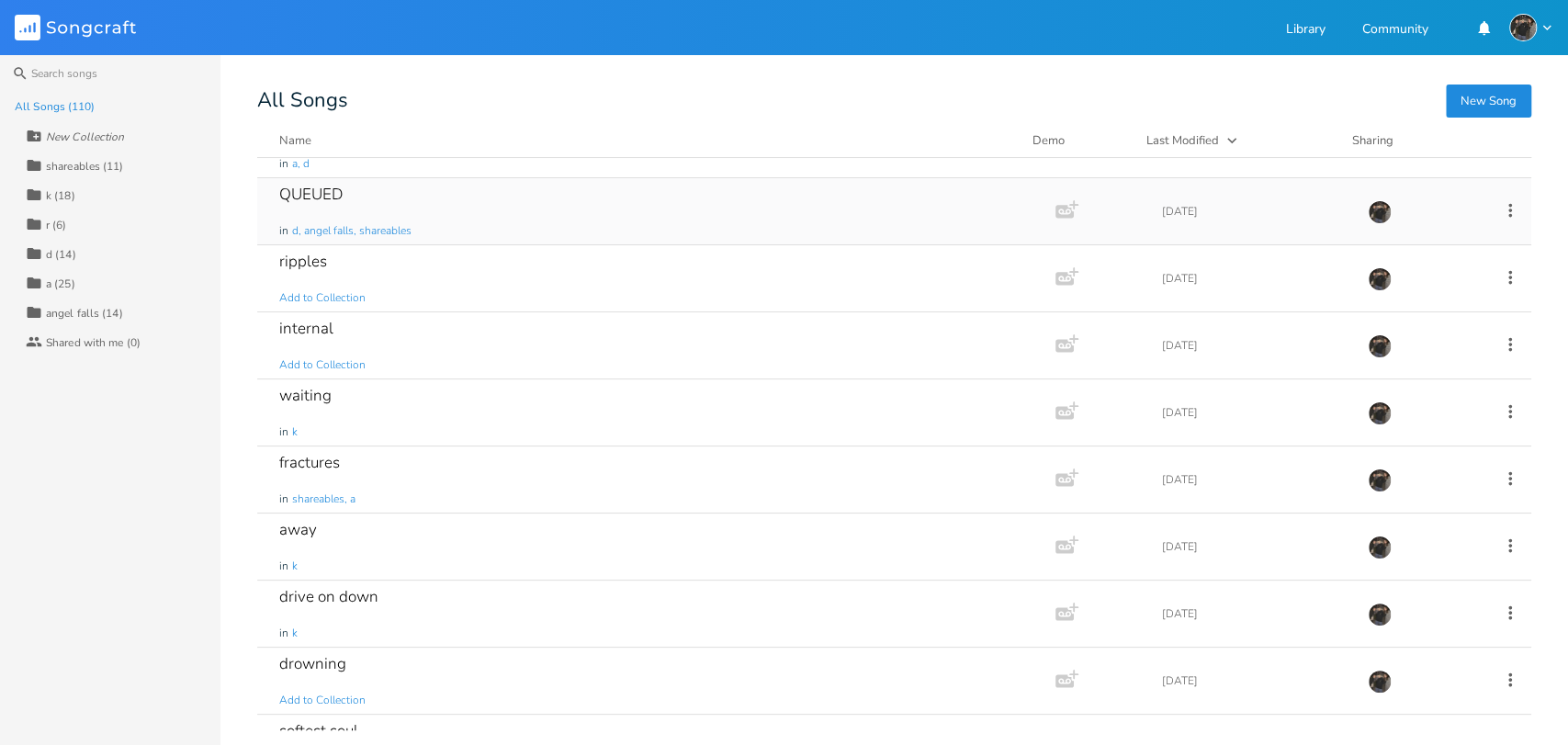
scroll to position [1021, 0]
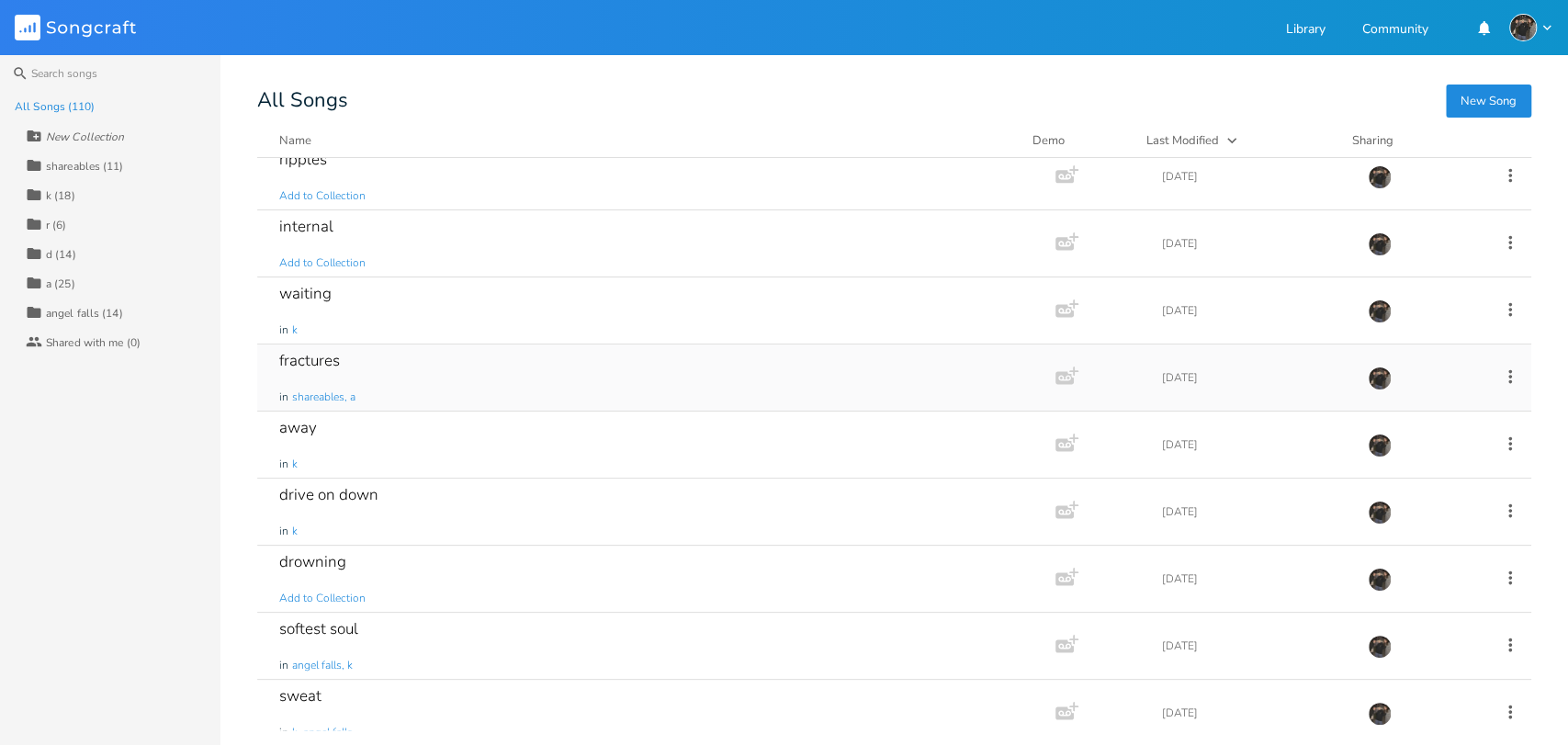
click at [516, 361] on div "[MEDICAL_DATA] in shareables, a" at bounding box center [652, 378] width 747 height 67
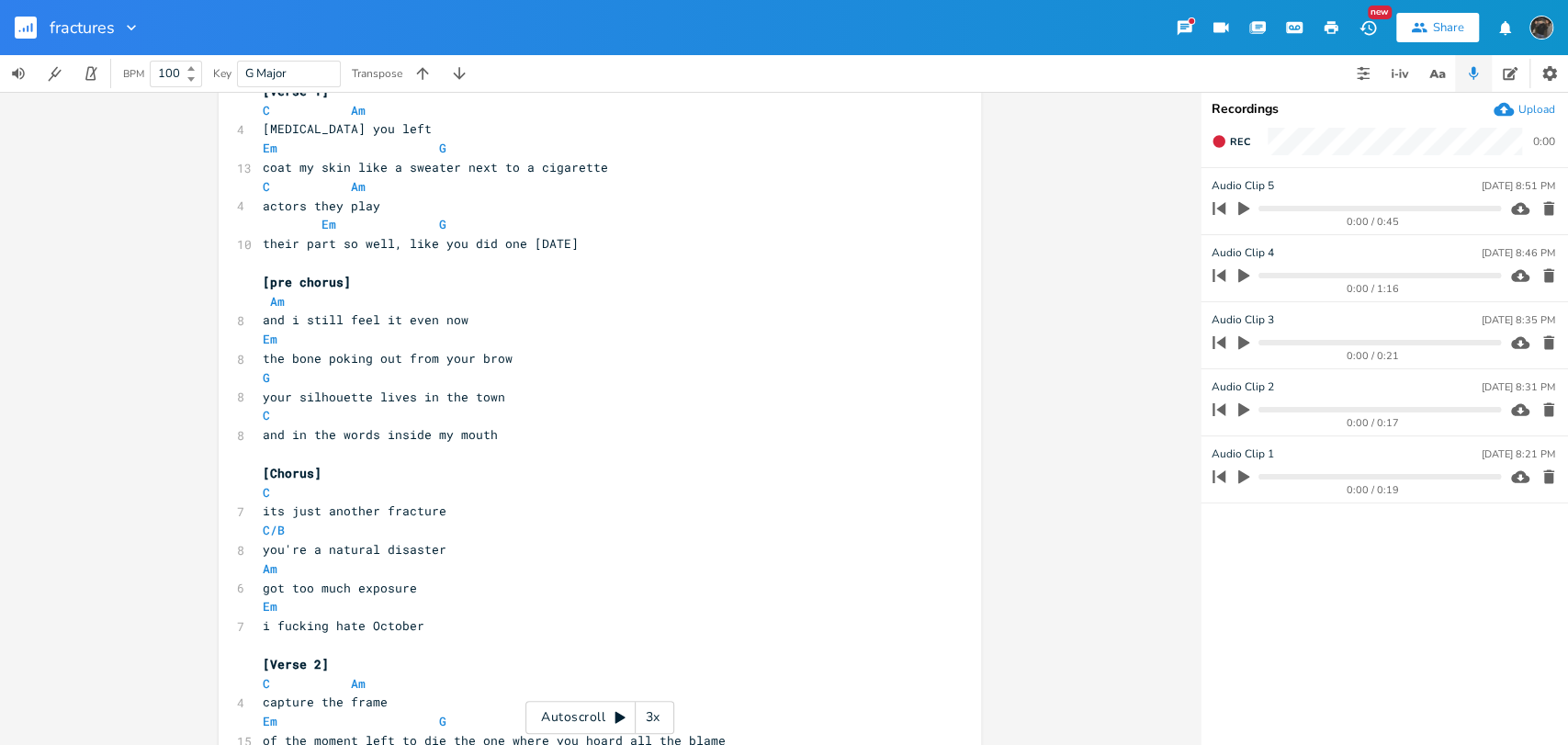
scroll to position [102, 0]
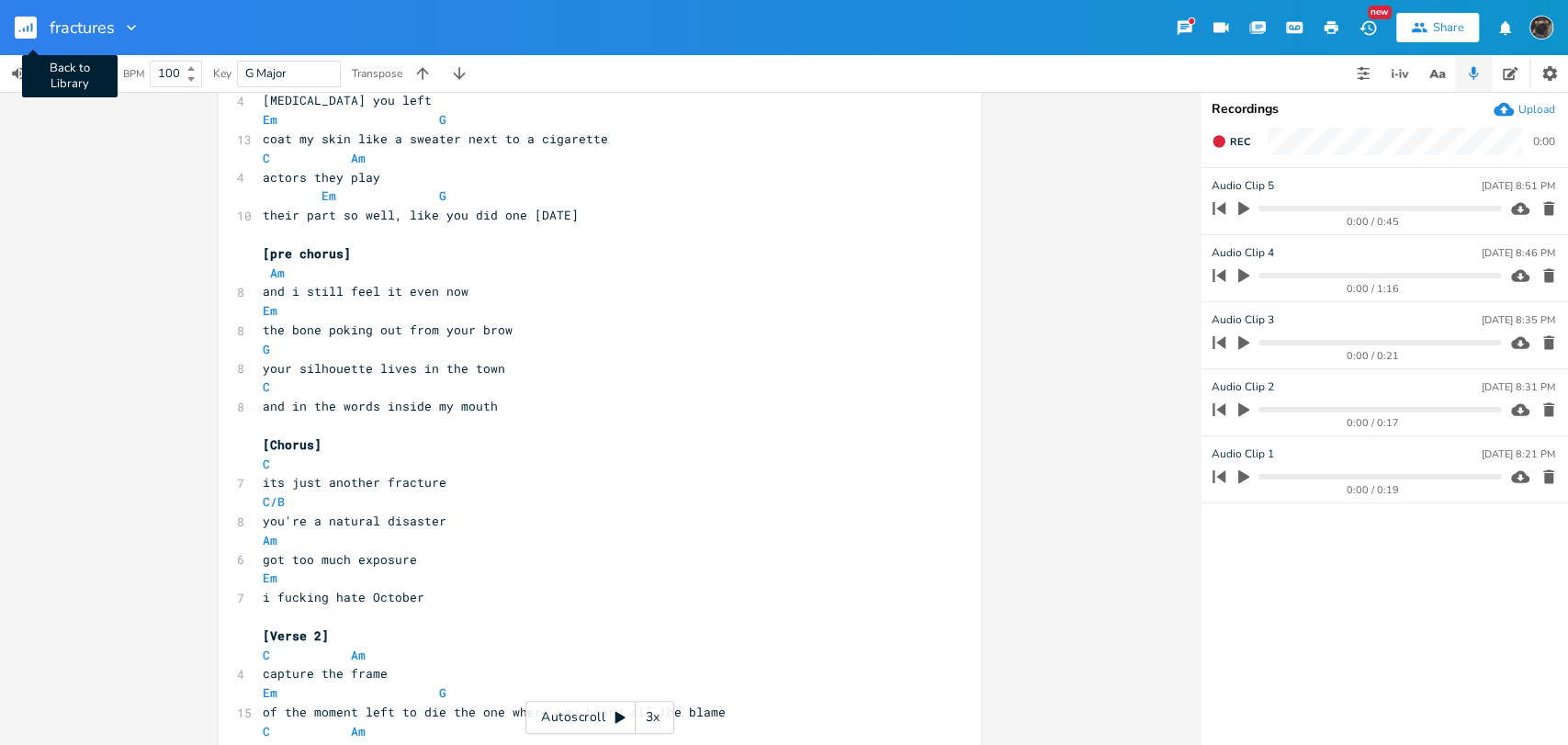
click at [16, 23] on rect "button" at bounding box center [26, 28] width 22 height 22
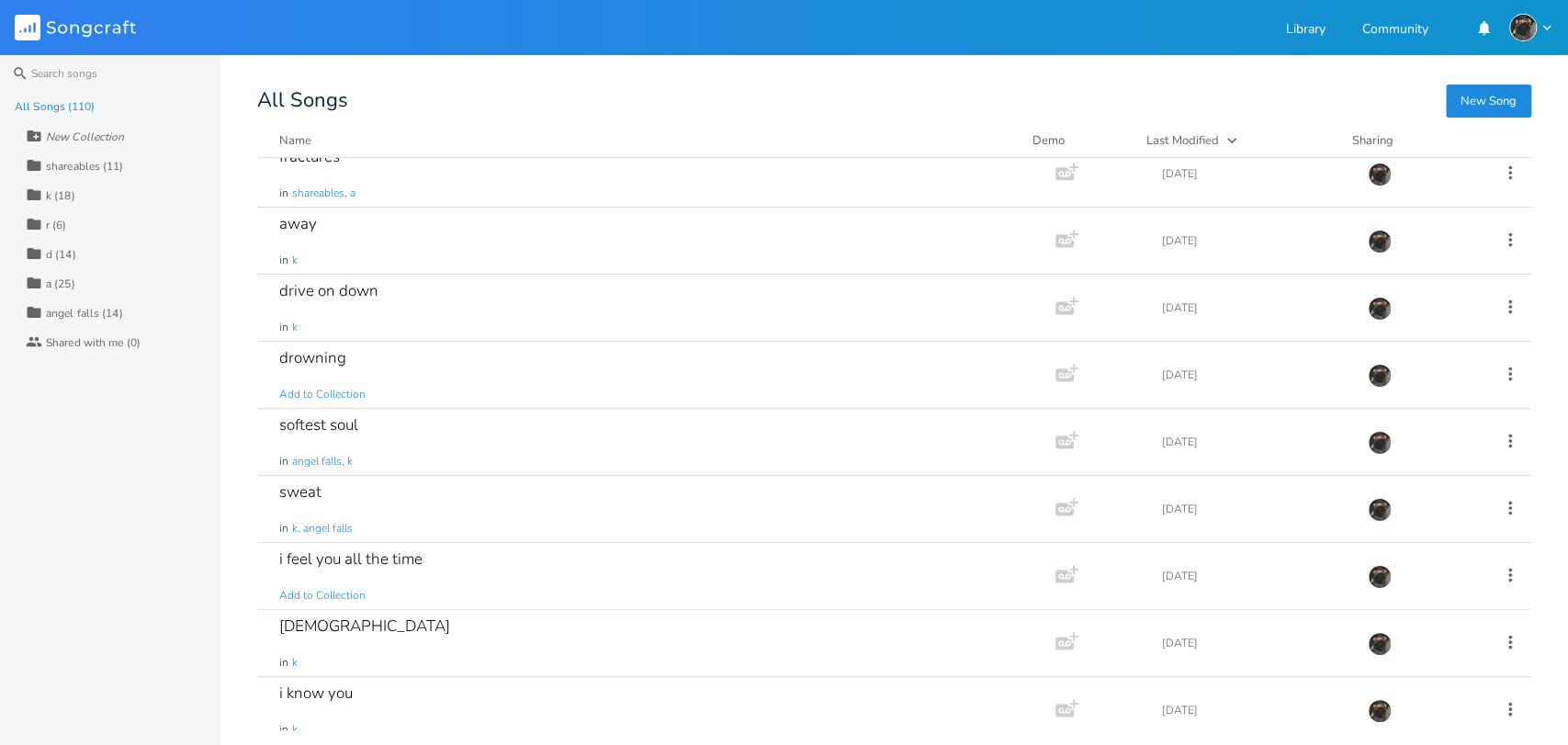
scroll to position [1429, 0]
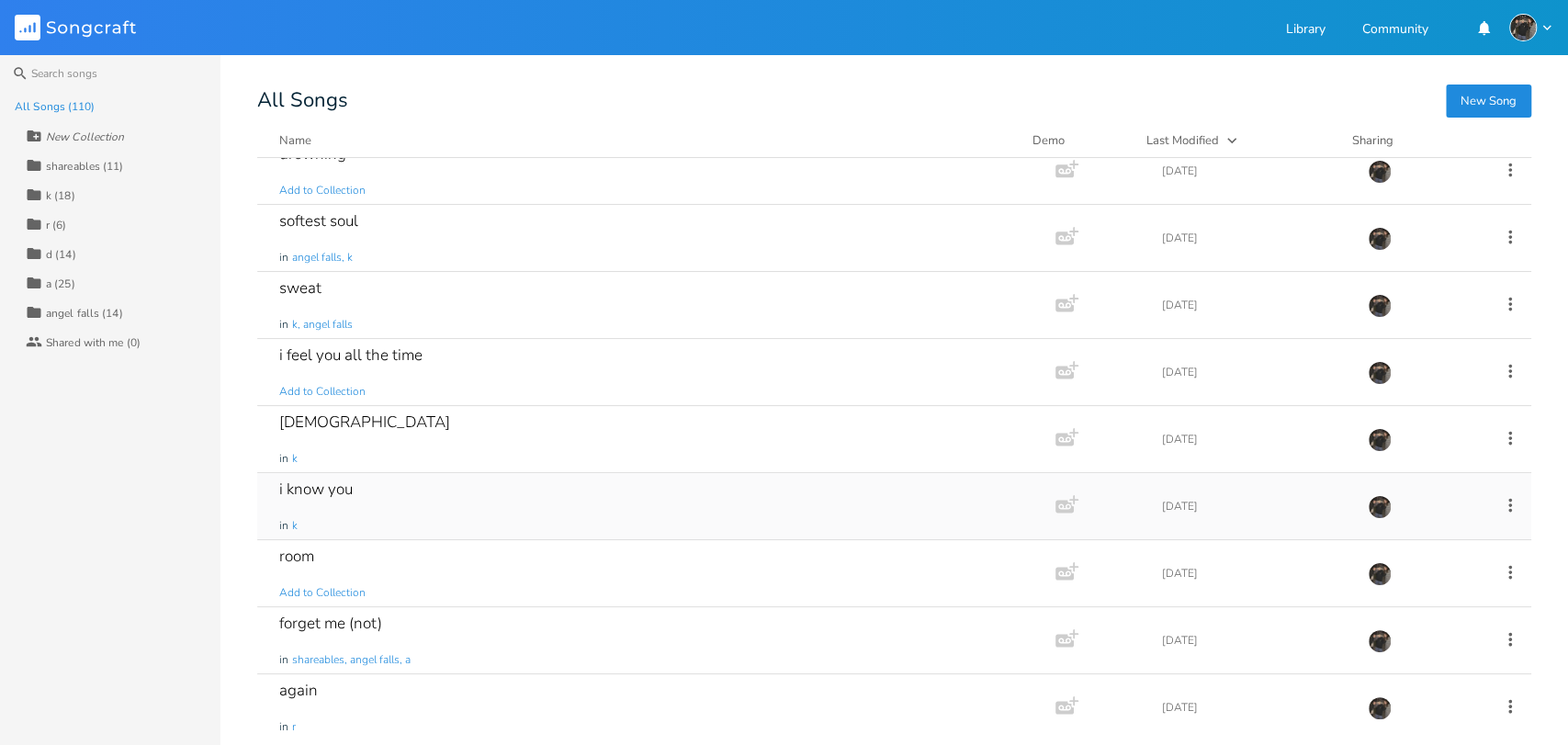
click at [542, 504] on div "i know you in k" at bounding box center [652, 506] width 747 height 67
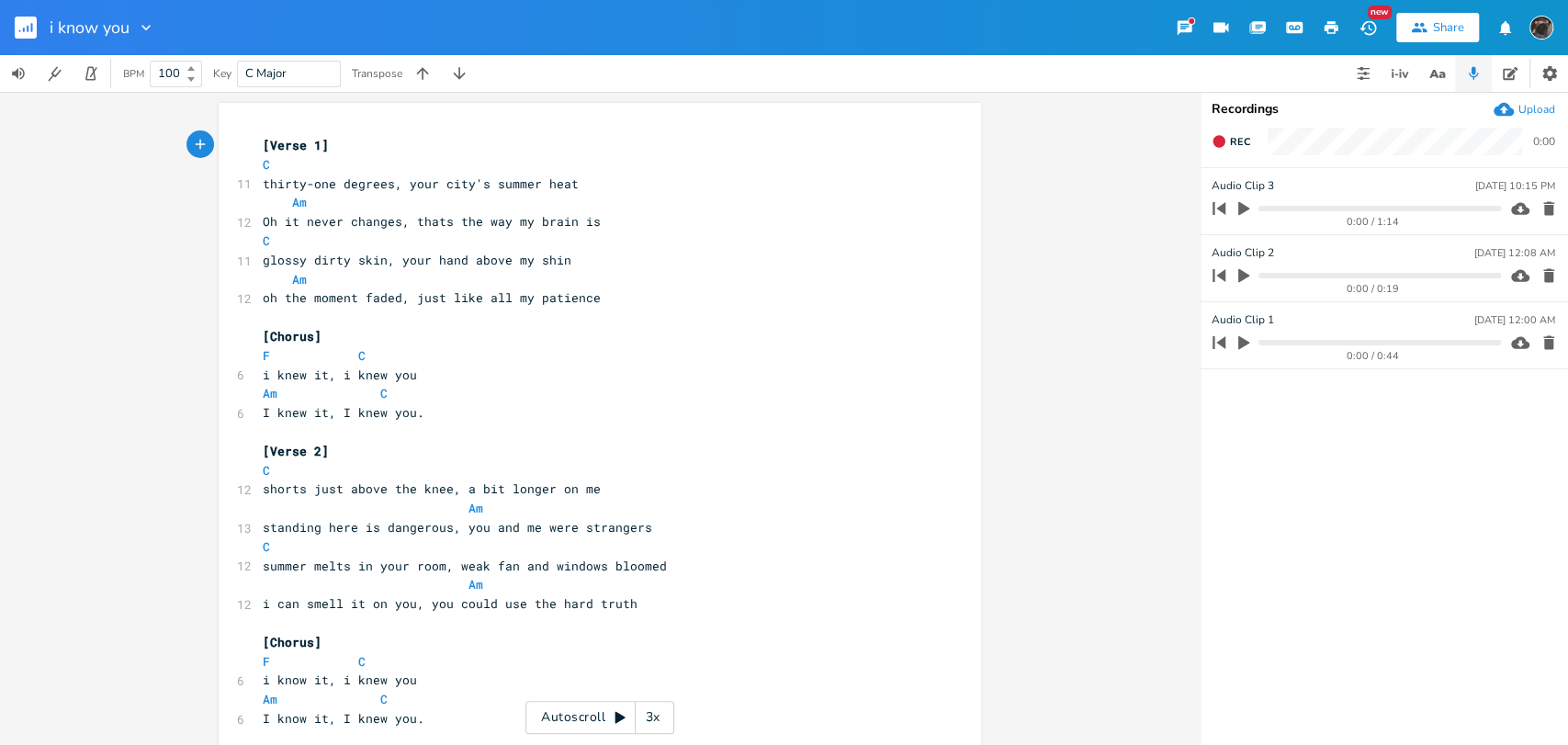
click at [647, 722] on div "3x" at bounding box center [652, 717] width 33 height 33
click at [647, 722] on div "4x" at bounding box center [652, 717] width 33 height 33
click at [647, 722] on div "5x" at bounding box center [652, 717] width 33 height 33
click at [647, 722] on div "1x" at bounding box center [652, 717] width 33 height 33
click at [570, 708] on div "Autoscroll 2x" at bounding box center [599, 717] width 149 height 33
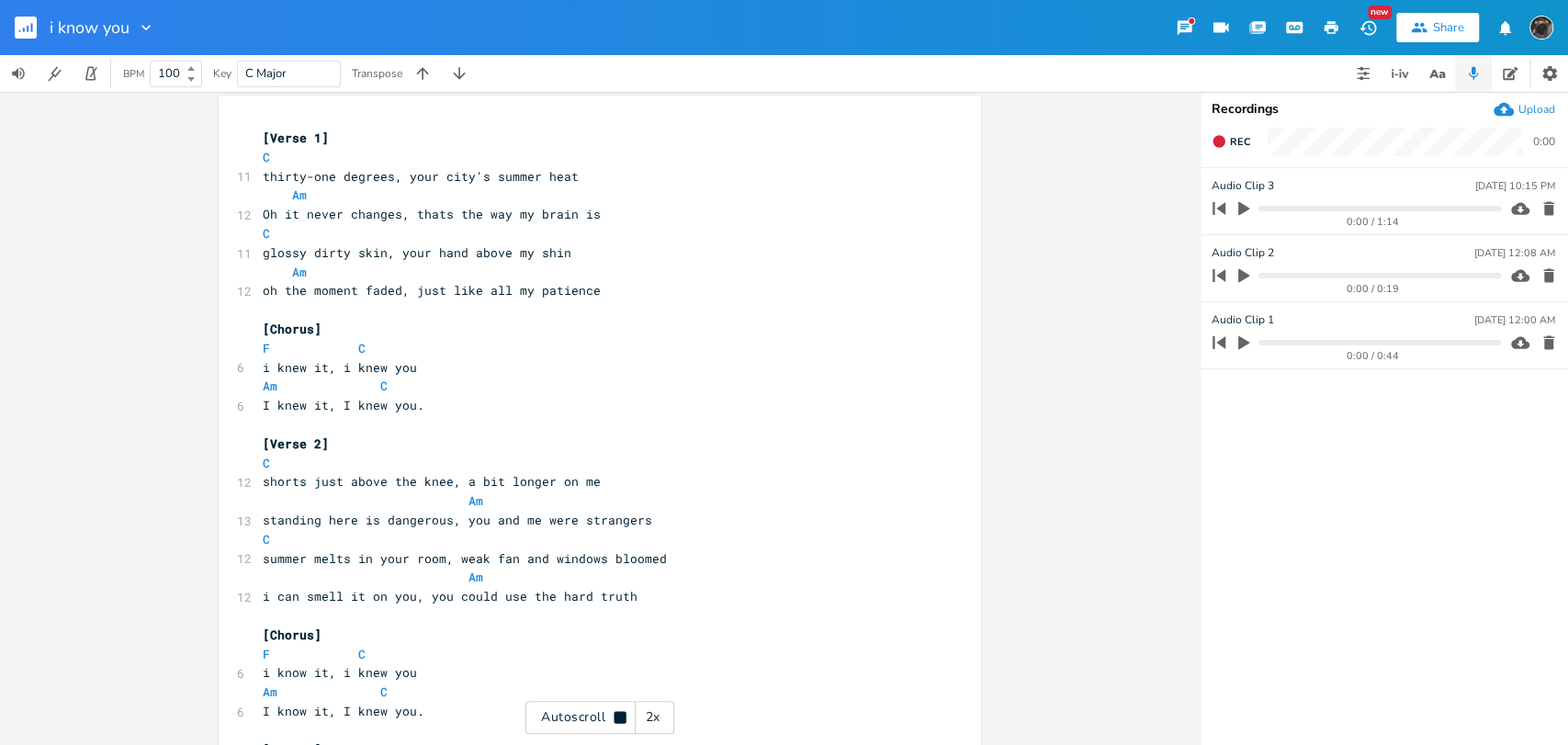
click at [594, 706] on div "Autoscroll 2x" at bounding box center [599, 717] width 149 height 33
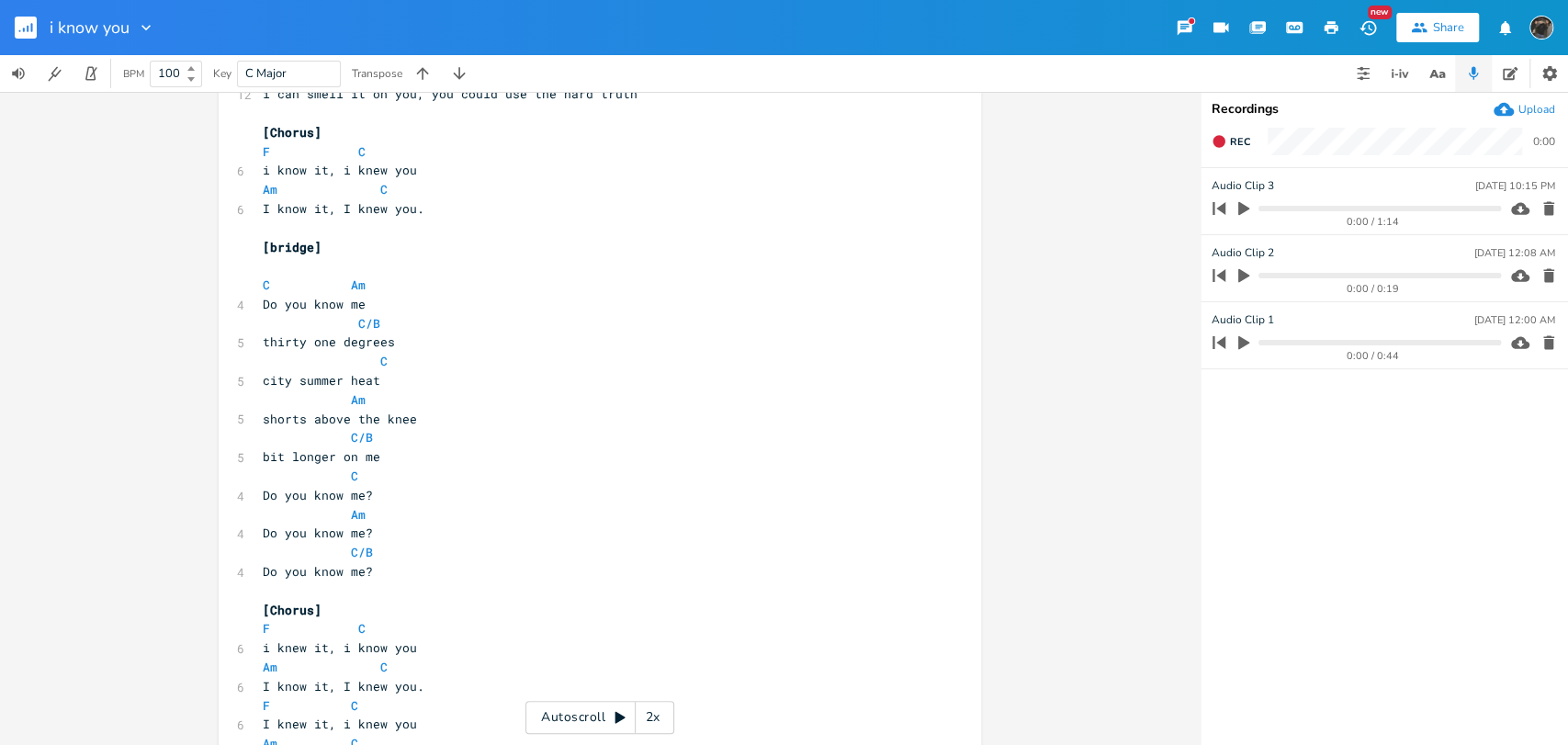
scroll to position [593, 0]
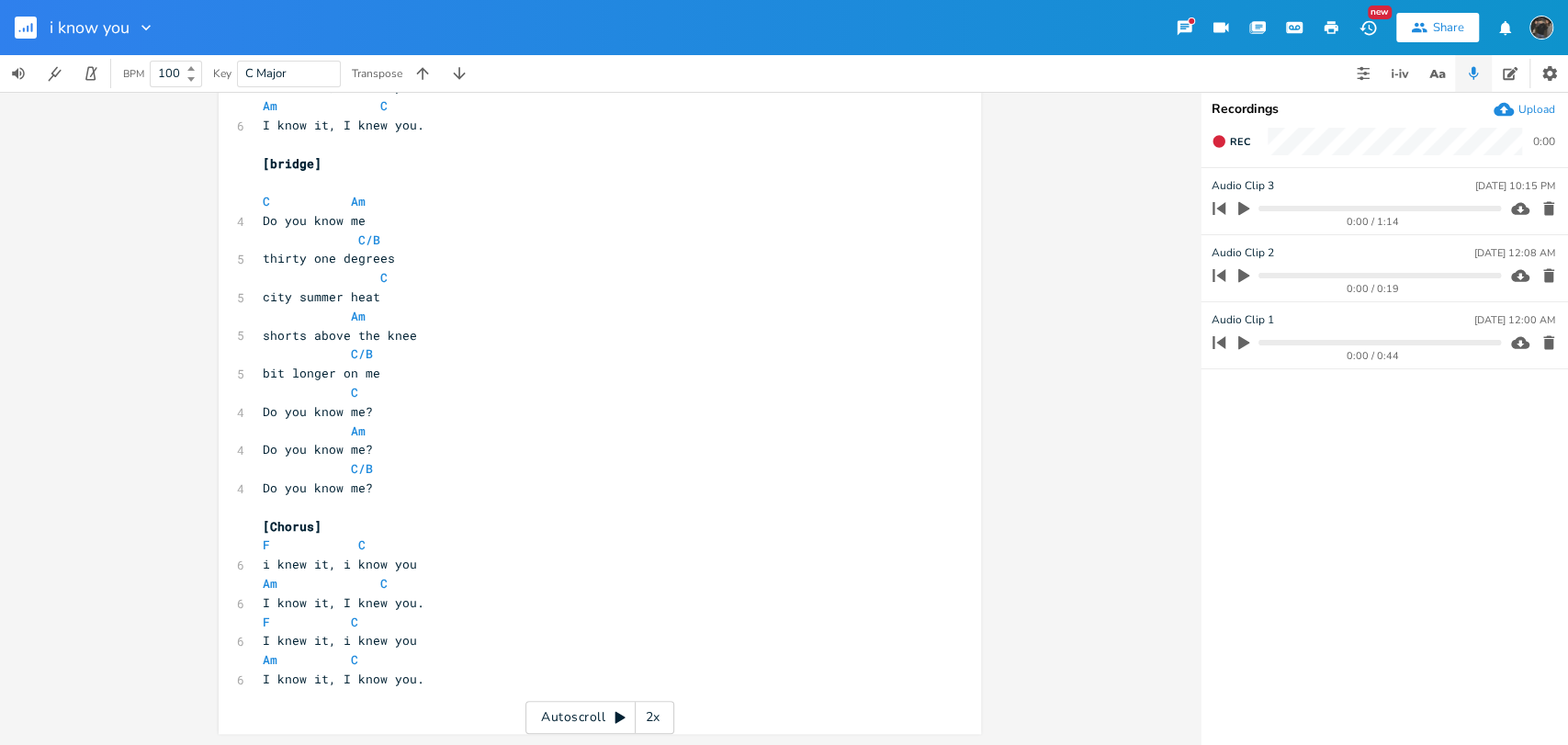
click at [23, 27] on icon "button" at bounding box center [24, 29] width 2 height 5
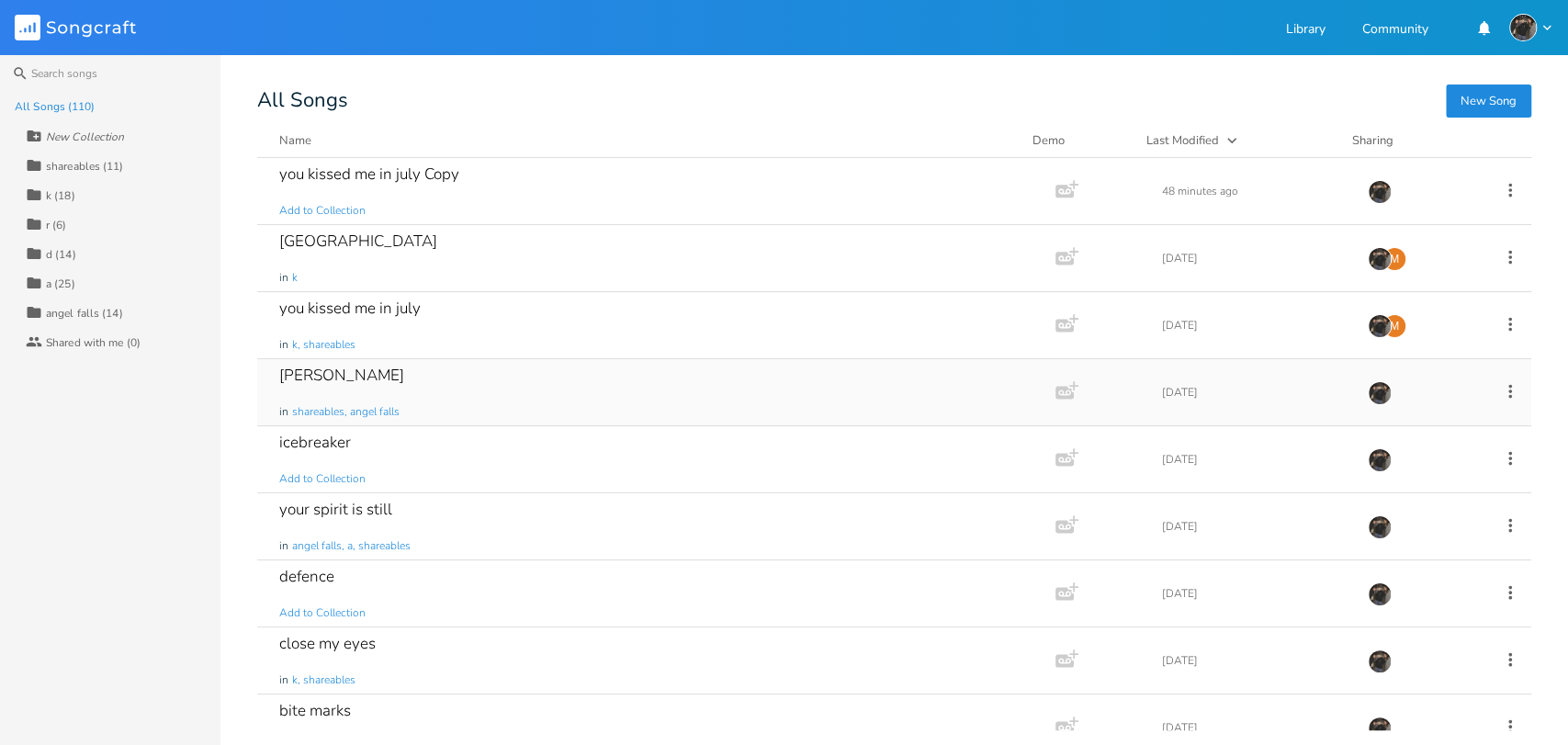
click at [468, 389] on div "[PERSON_NAME] in shareables, angel falls" at bounding box center [652, 392] width 747 height 67
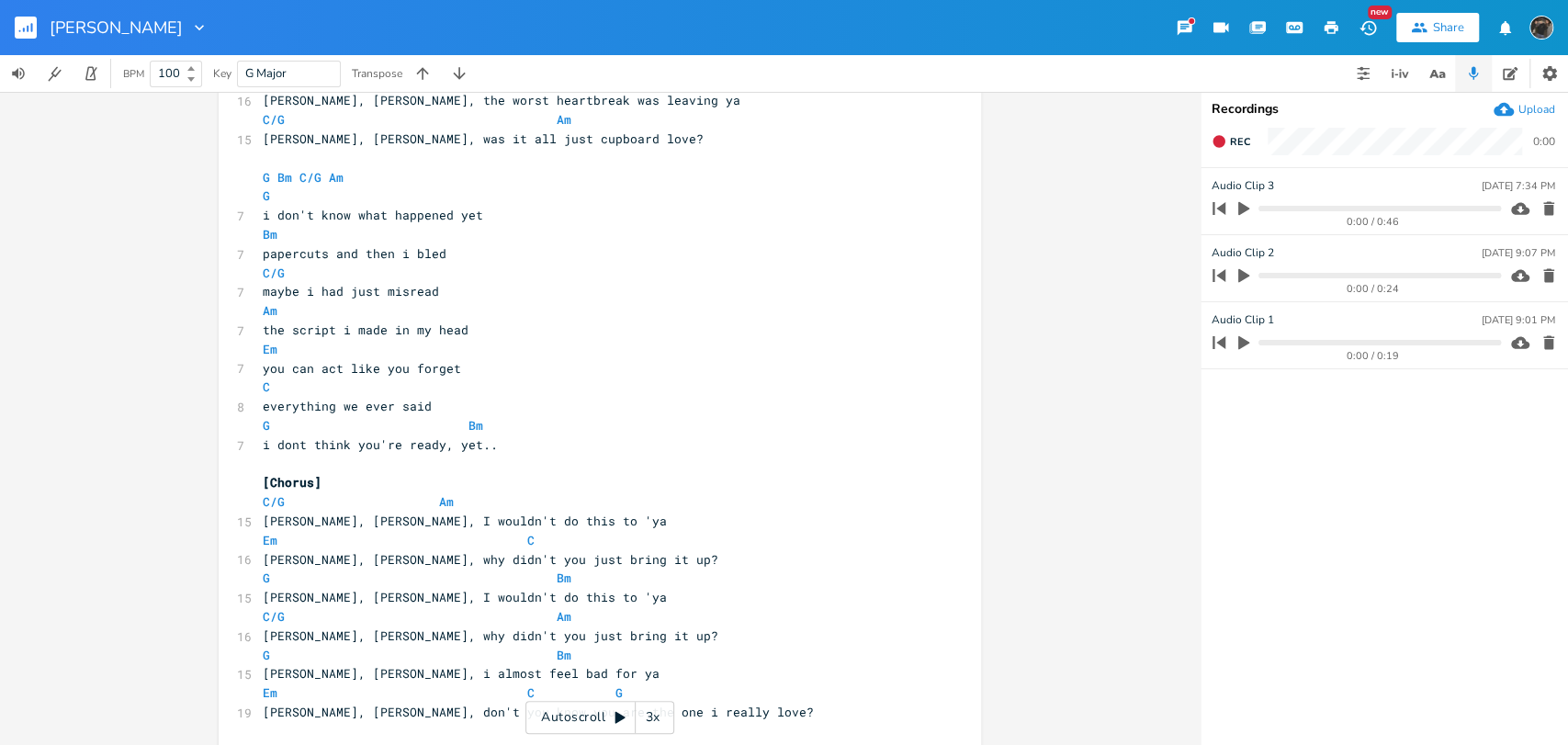
scroll to position [765, 0]
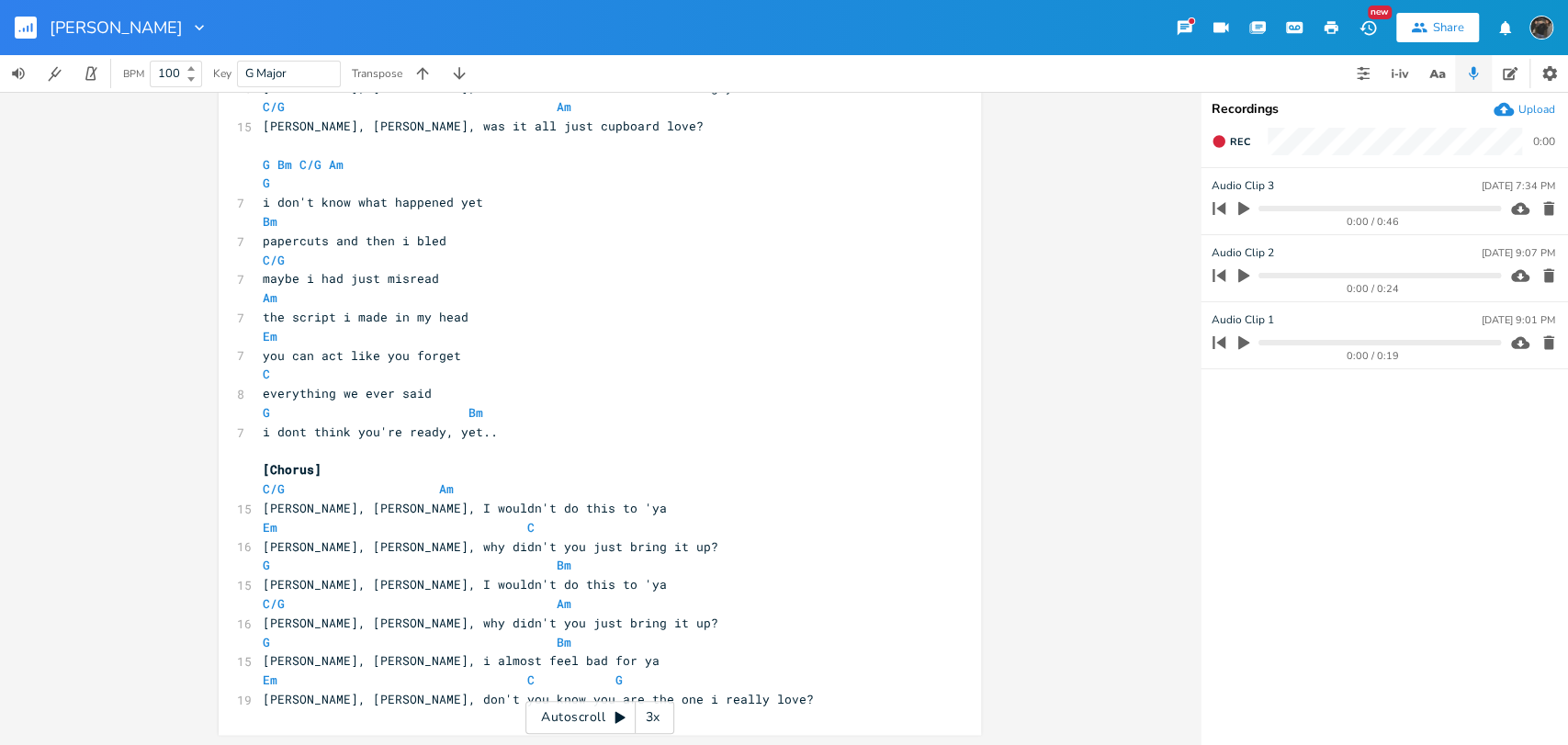
click at [15, 22] on rect "button" at bounding box center [26, 28] width 22 height 22
